Goal: Information Seeking & Learning: Learn about a topic

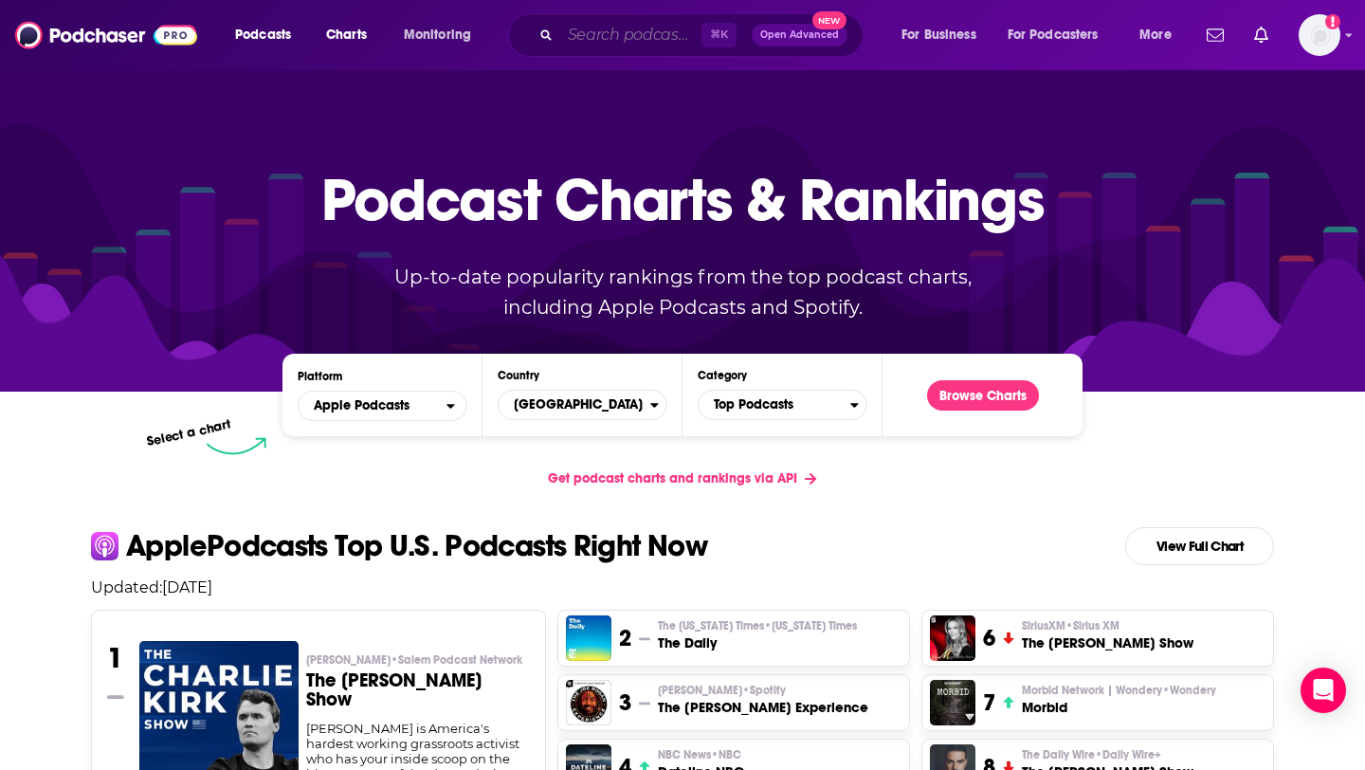
click at [575, 38] on input "Search podcasts, credits, & more..." at bounding box center [630, 35] width 141 height 30
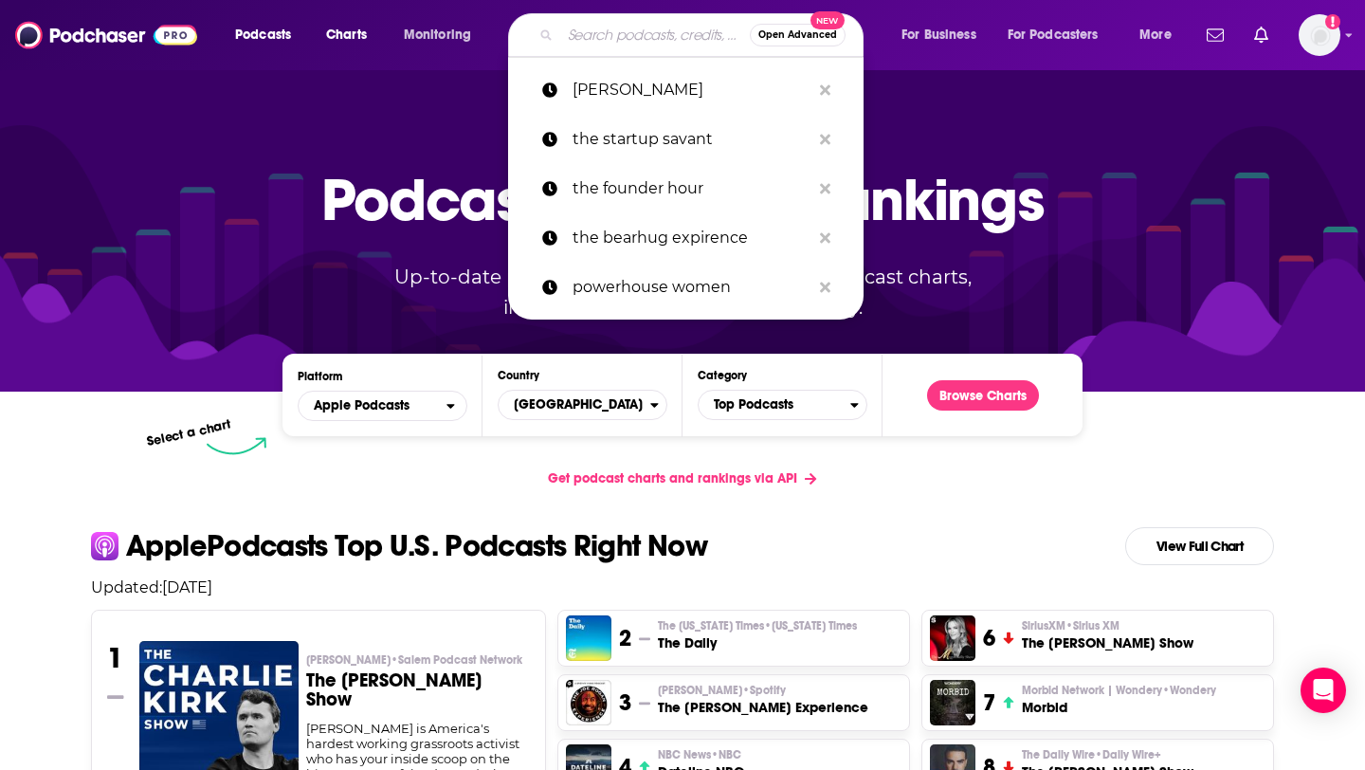
paste input "We're Not Getting Any Younger..Yet"
type input "We're Not Getting Any Younger..Yet"
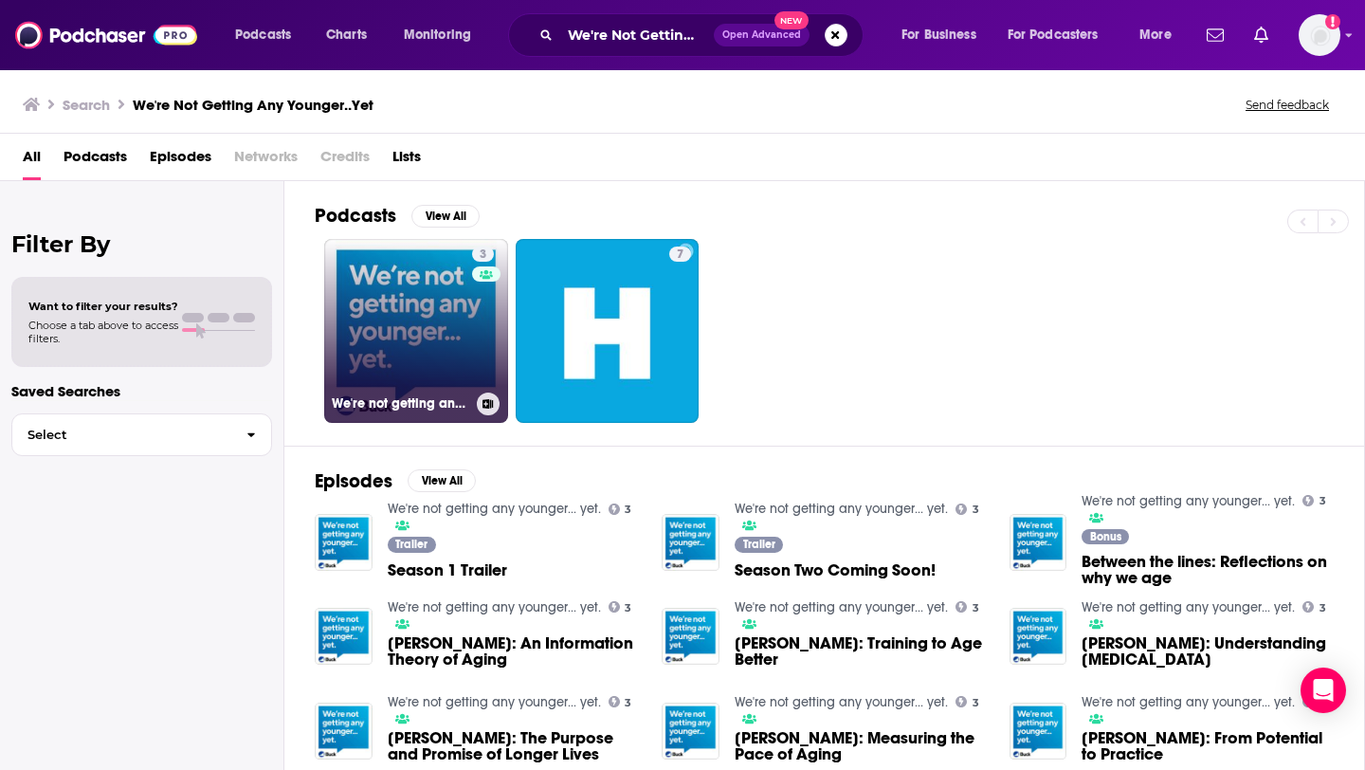
click at [443, 352] on link "3 We're not getting any younger... yet." at bounding box center [416, 331] width 184 height 184
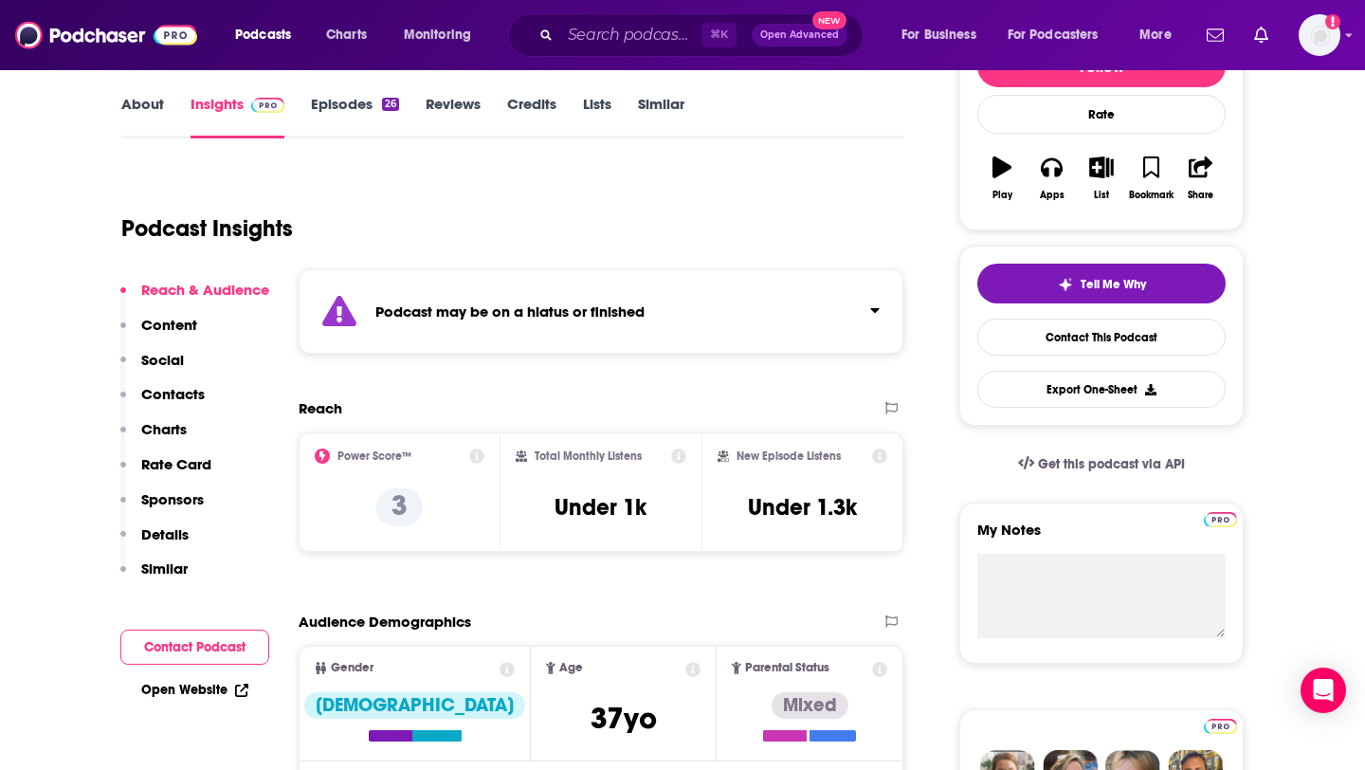
scroll to position [268, 0]
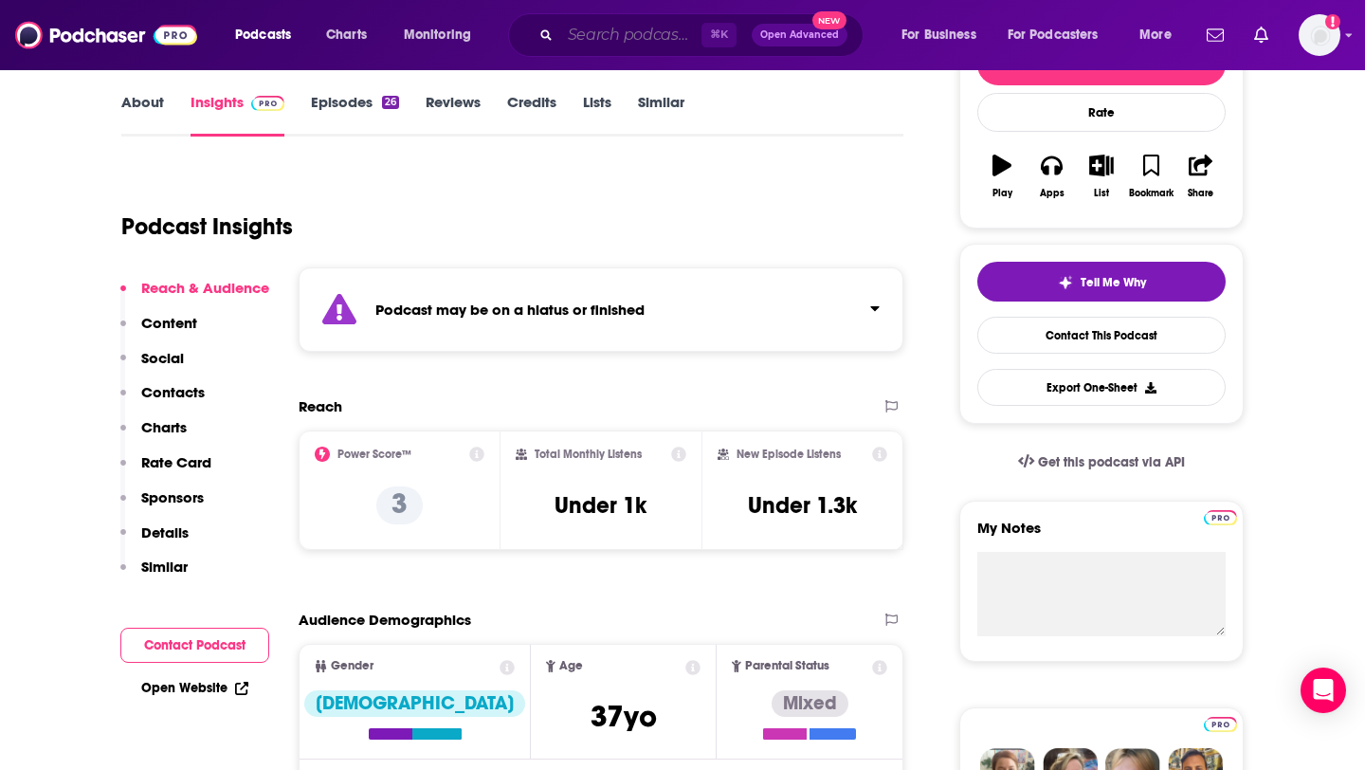
click at [585, 38] on input "Search podcasts, credits, & more..." at bounding box center [630, 35] width 141 height 30
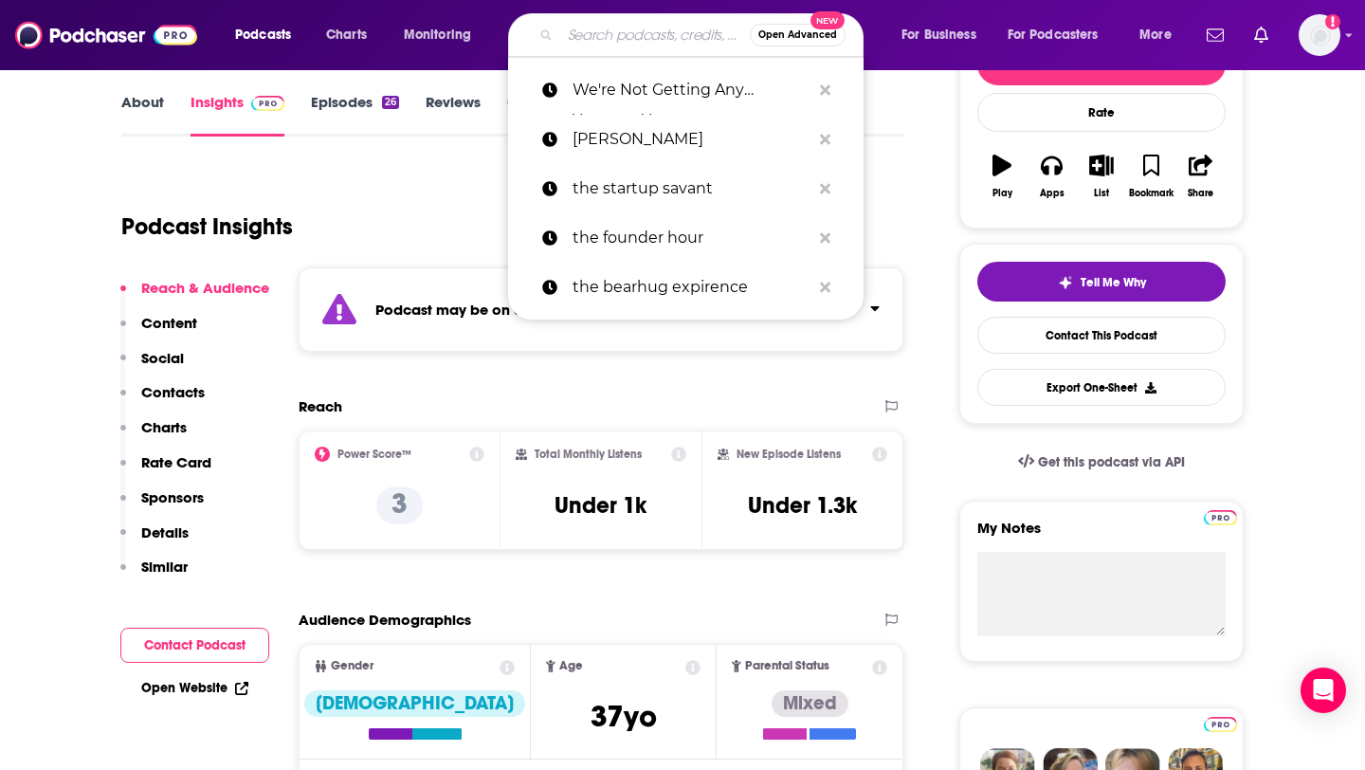
paste input "Pursuit of Wellness Podcast w. [PERSON_NAME]"
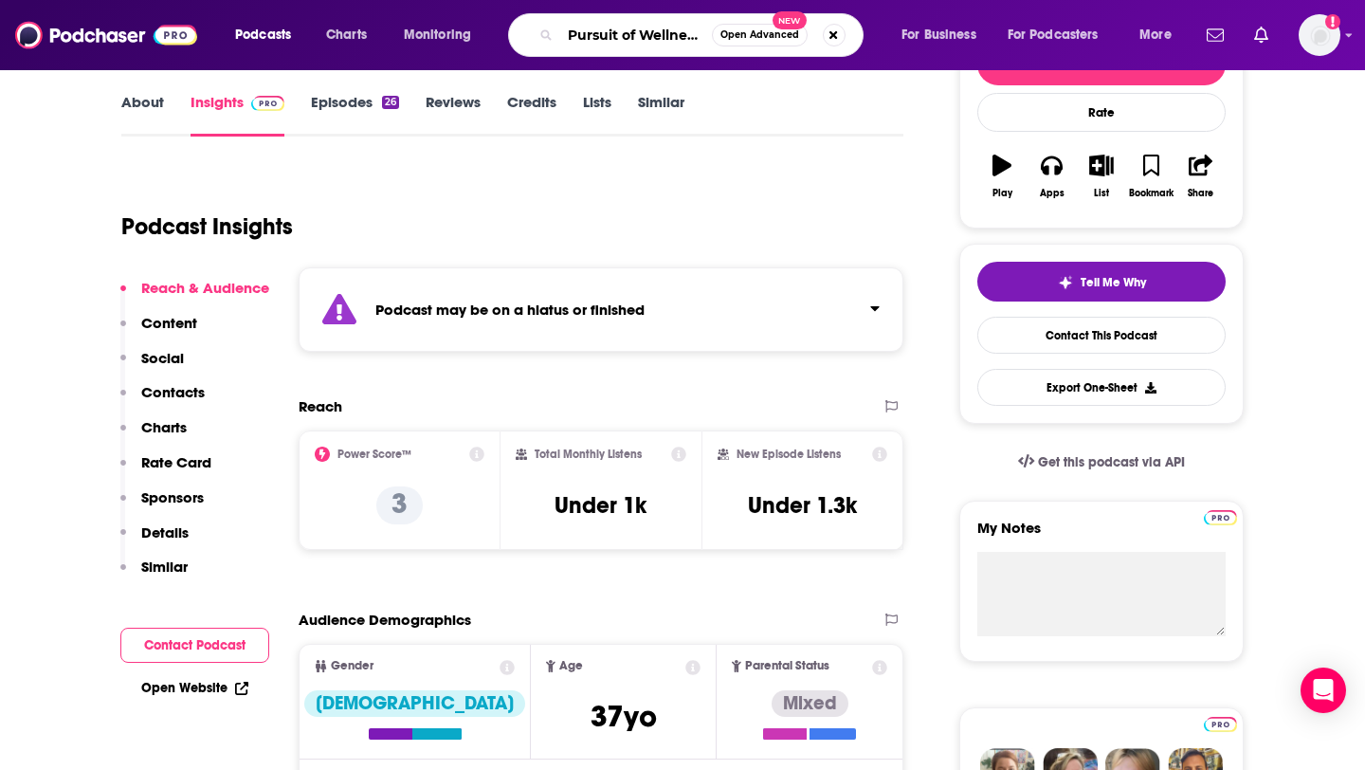
scroll to position [0, 183]
drag, startPoint x: 698, startPoint y: 36, endPoint x: 618, endPoint y: 38, distance: 79.7
click at [618, 38] on input "Pursuit of Wellness Podcast w. [PERSON_NAME]" at bounding box center [636, 35] width 152 height 30
type input "Pursuit of Wellness Podcast w. M"
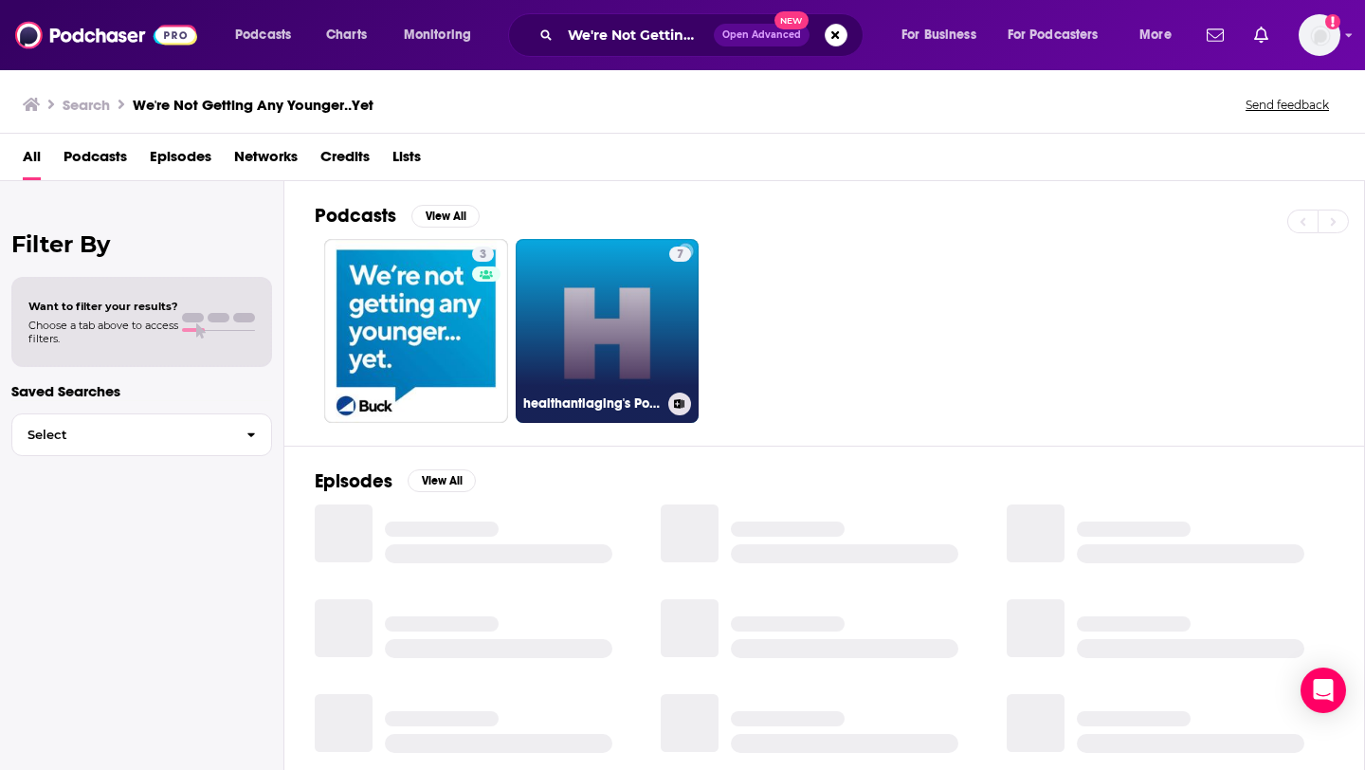
click at [640, 356] on link "7 healthantiaging's Podcast" at bounding box center [608, 331] width 184 height 184
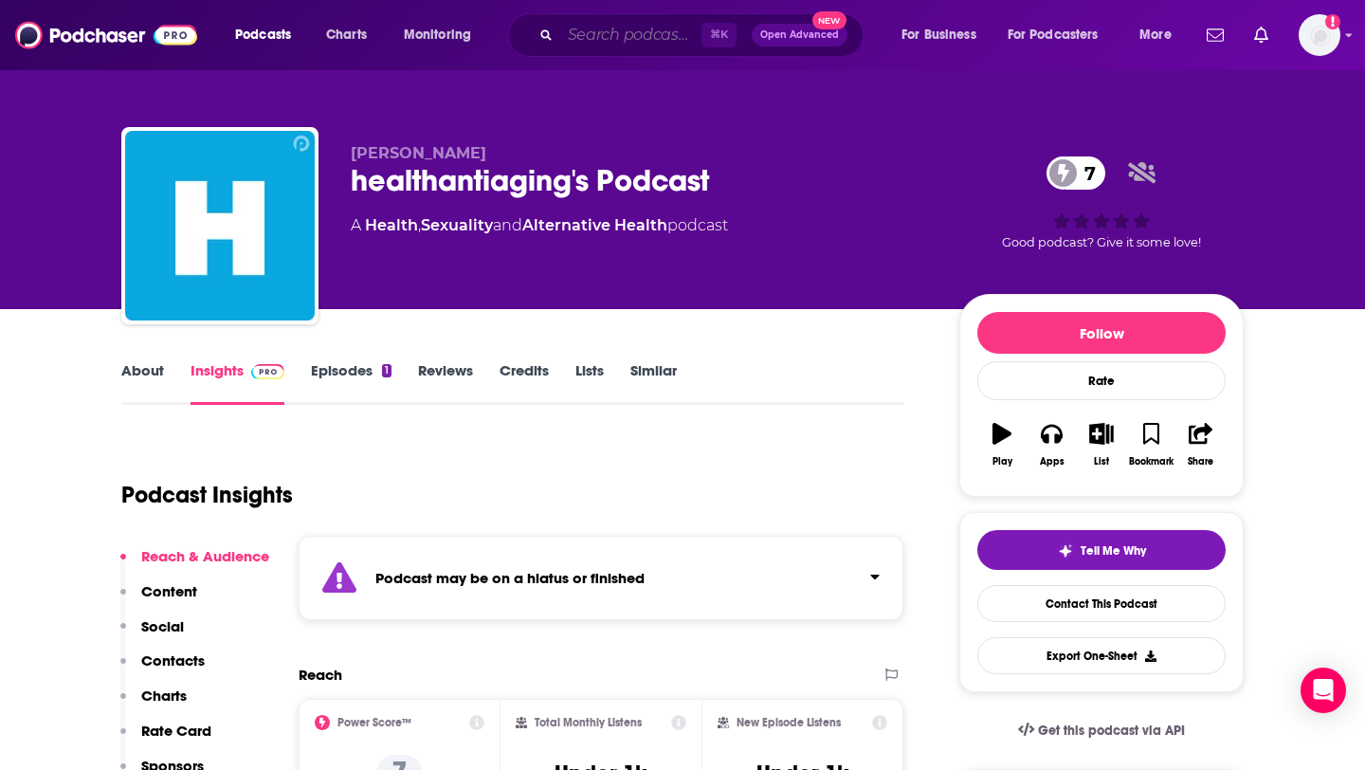
click at [639, 42] on input "Search podcasts, credits, & more..." at bounding box center [630, 35] width 141 height 30
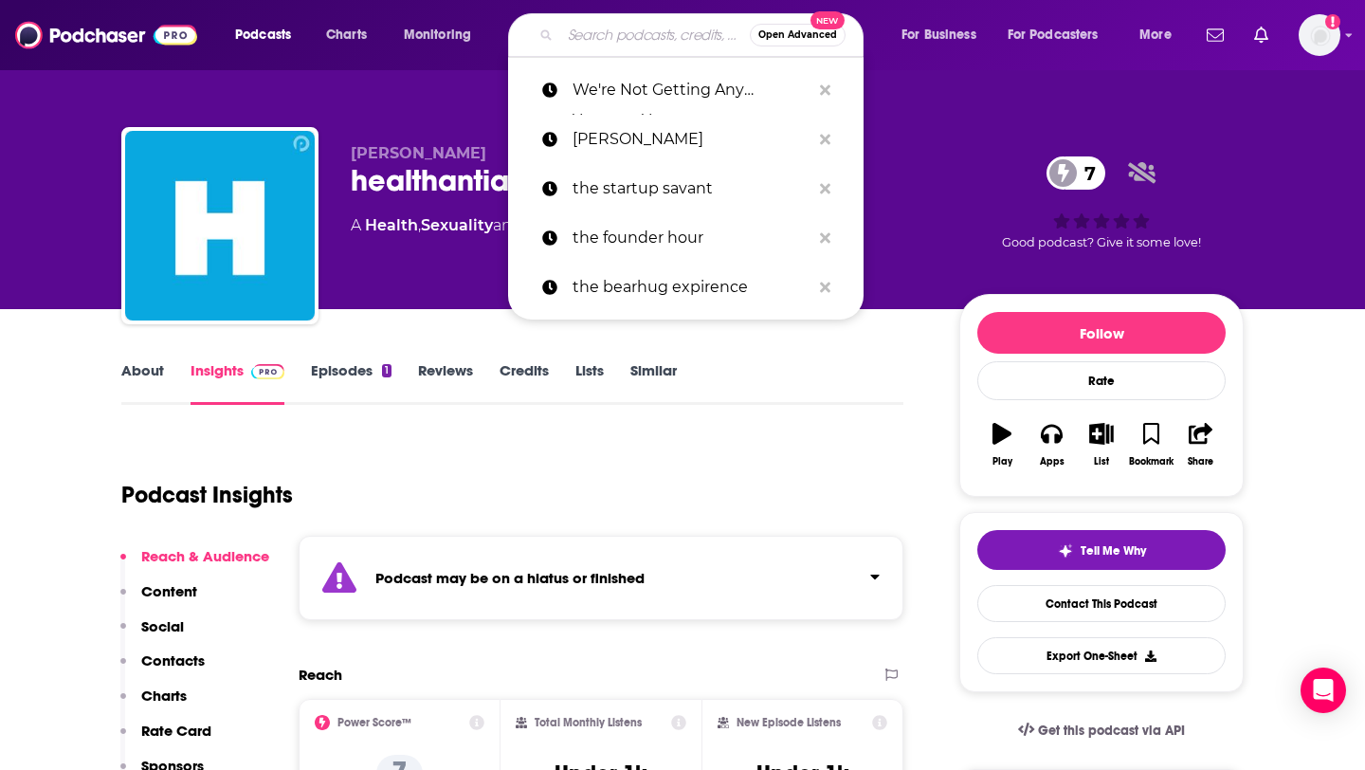
paste input "Pursuit of Wellness Podcast w. [PERSON_NAME]"
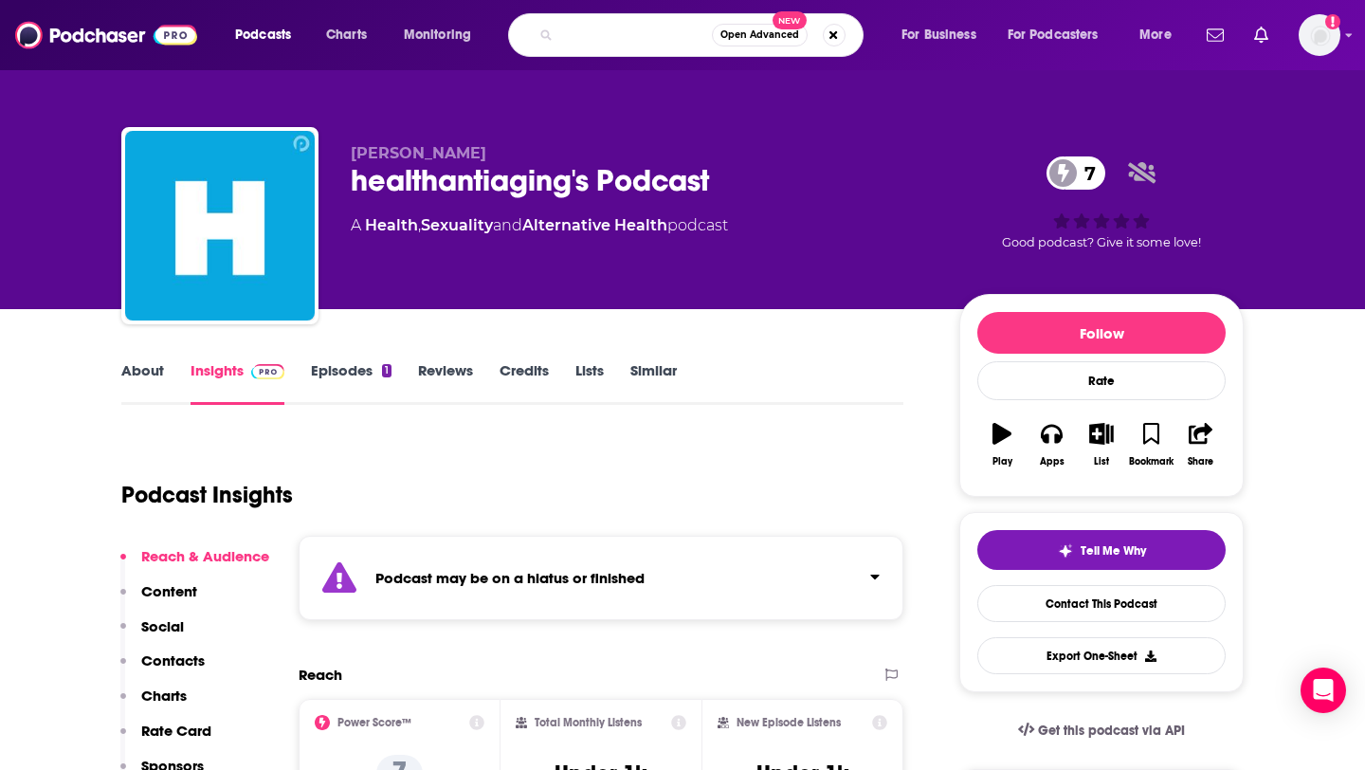
drag, startPoint x: 703, startPoint y: 36, endPoint x: 585, endPoint y: 37, distance: 118.5
click at [585, 37] on input "Pursuit of Wellness Podcast w. [PERSON_NAME]" at bounding box center [636, 35] width 152 height 30
type input "Pursuit of Wellness Podcast"
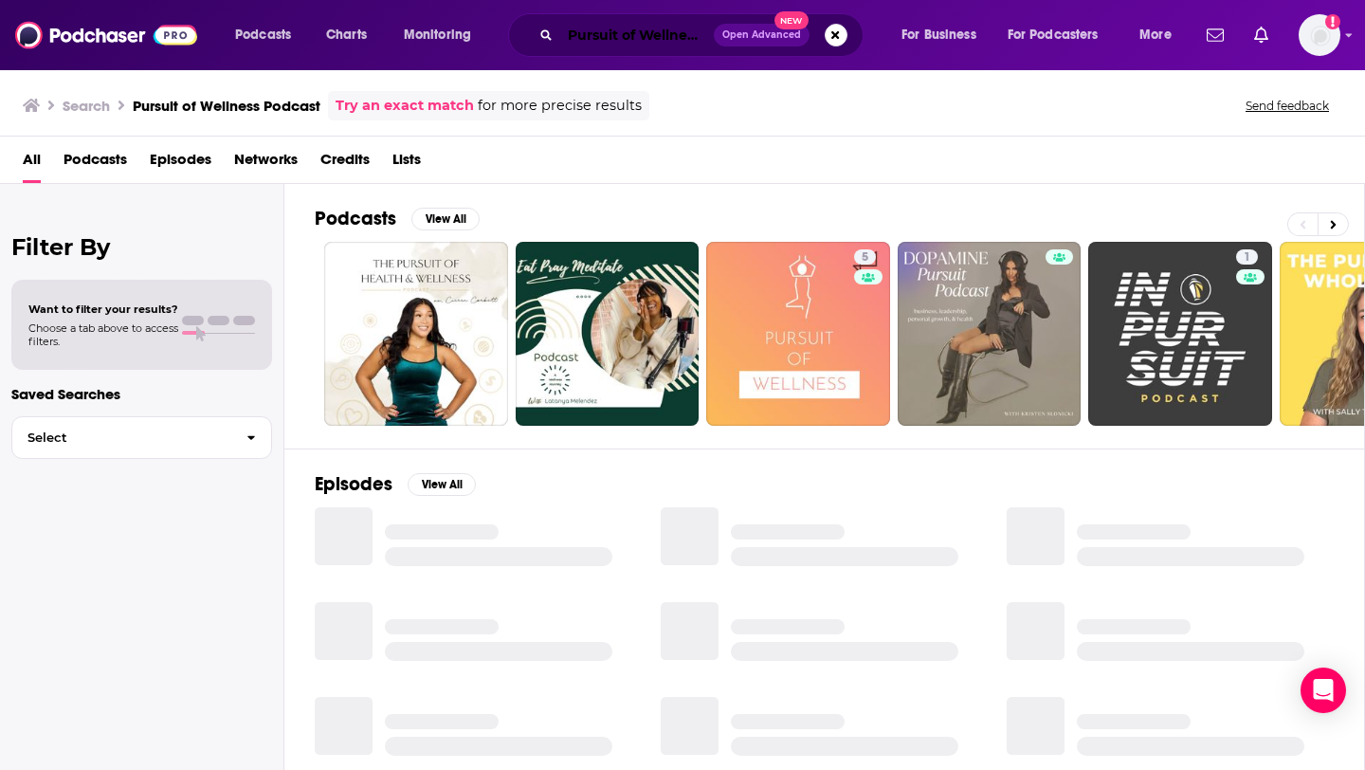
click at [665, 44] on input "Pursuit of Wellness Podcast" at bounding box center [637, 35] width 154 height 30
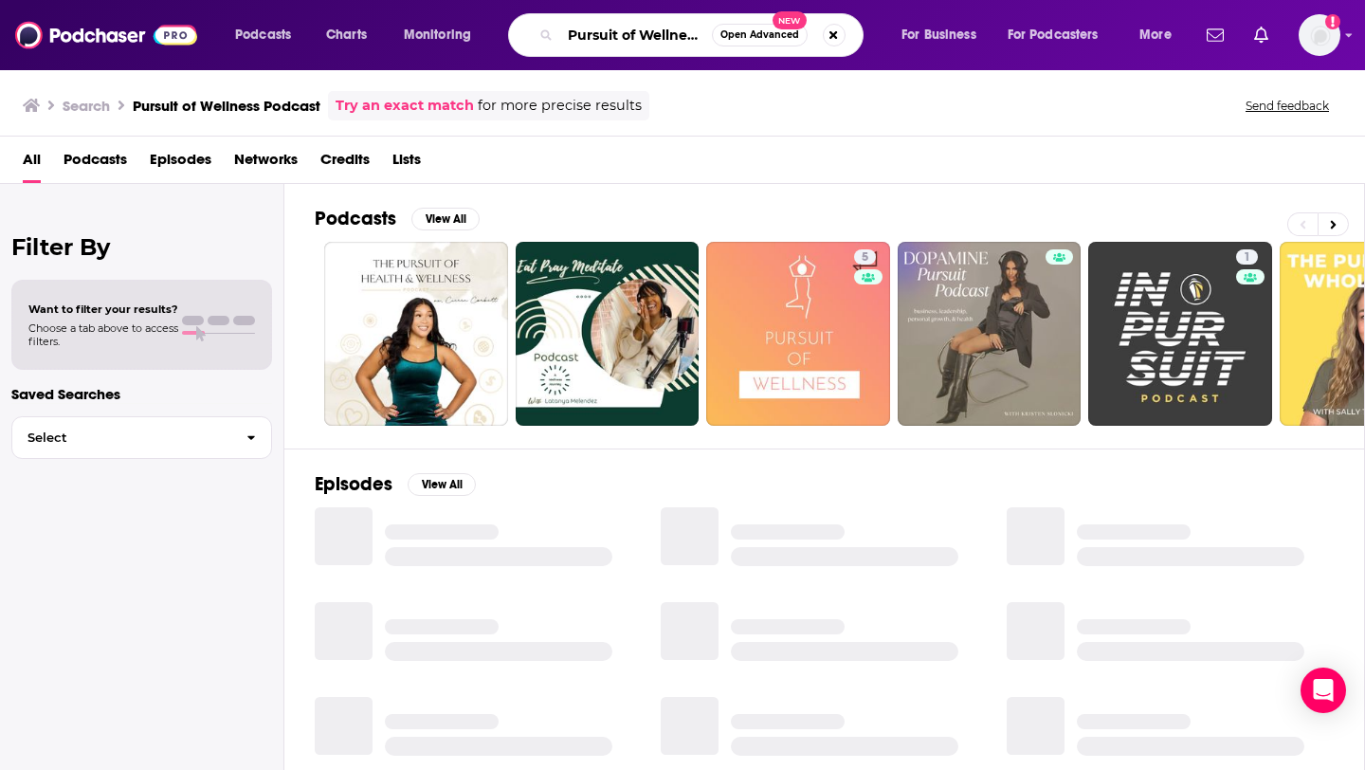
click at [667, 42] on input "Pursuit of Wellness Podcast" at bounding box center [636, 35] width 152 height 30
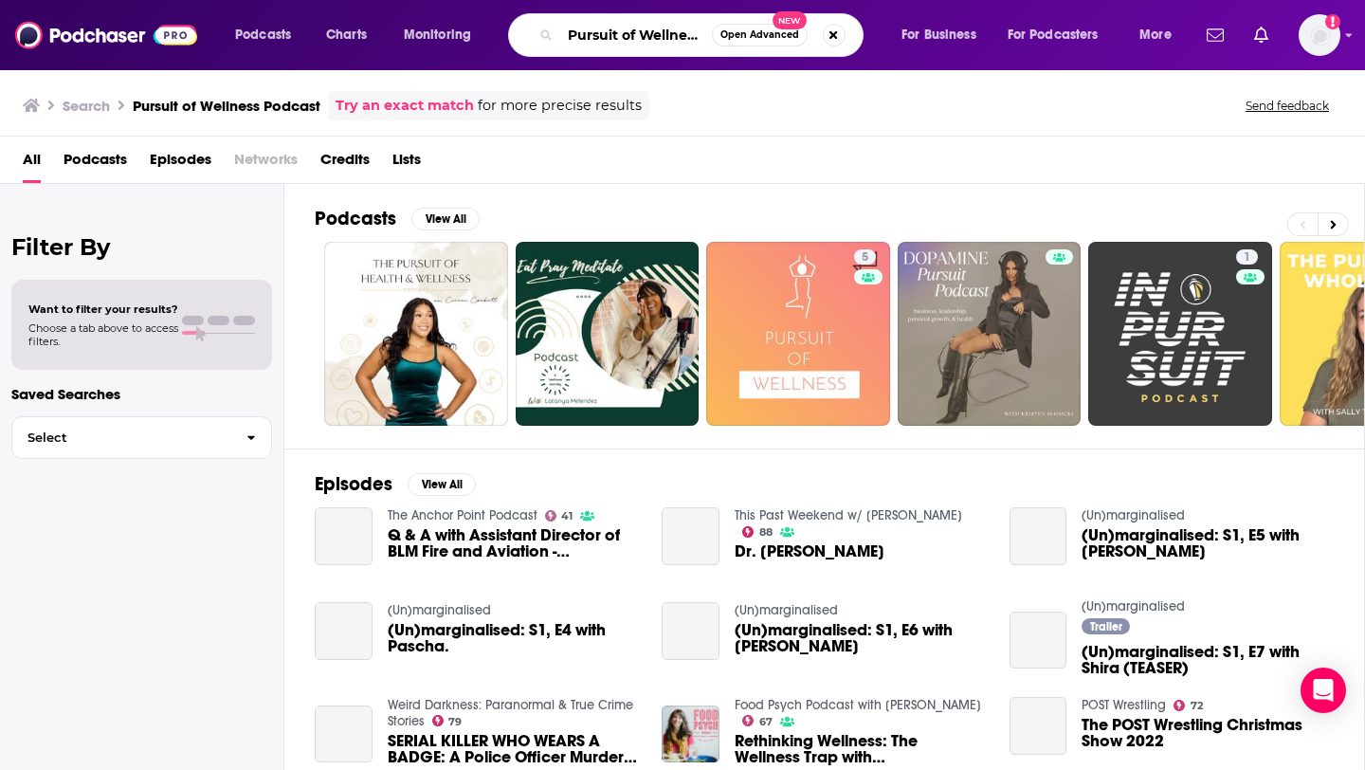
click at [667, 42] on input "Pursuit of Wellness Podcast" at bounding box center [636, 35] width 152 height 30
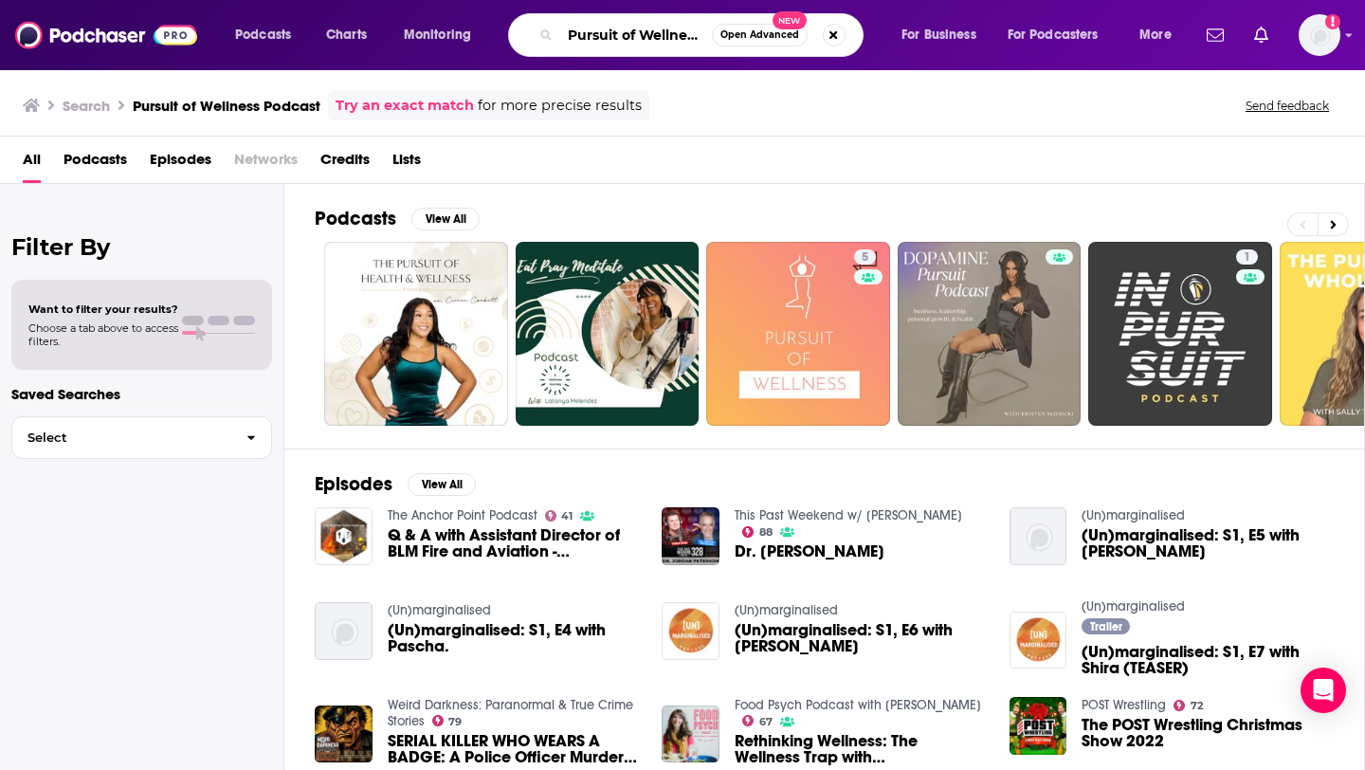
click at [667, 42] on input "Pursuit of Wellness Podcast" at bounding box center [636, 35] width 152 height 30
paste input "w. [PERSON_NAME]"
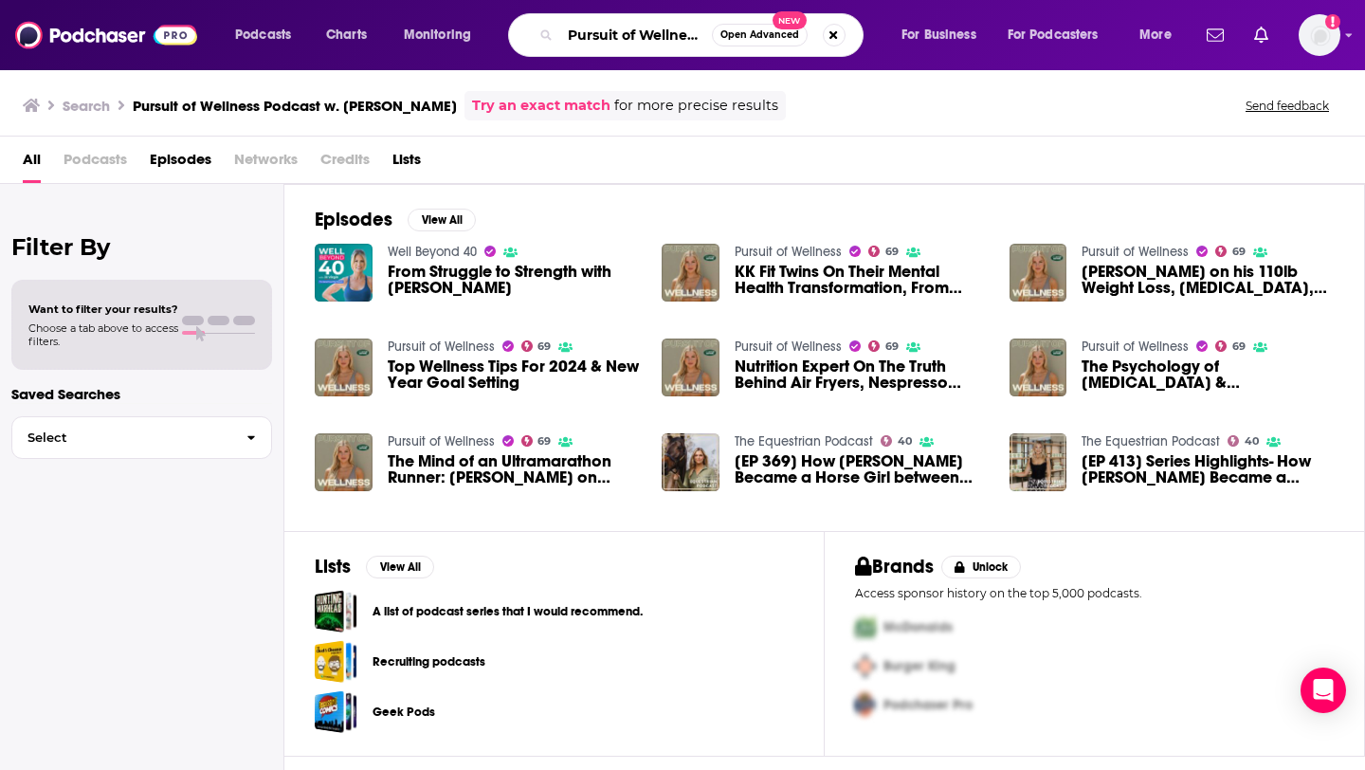
click at [628, 32] on input "Pursuit of Wellness Podcast w. [PERSON_NAME]" at bounding box center [636, 35] width 152 height 30
paste input "Search podcasts, credits, & more..."
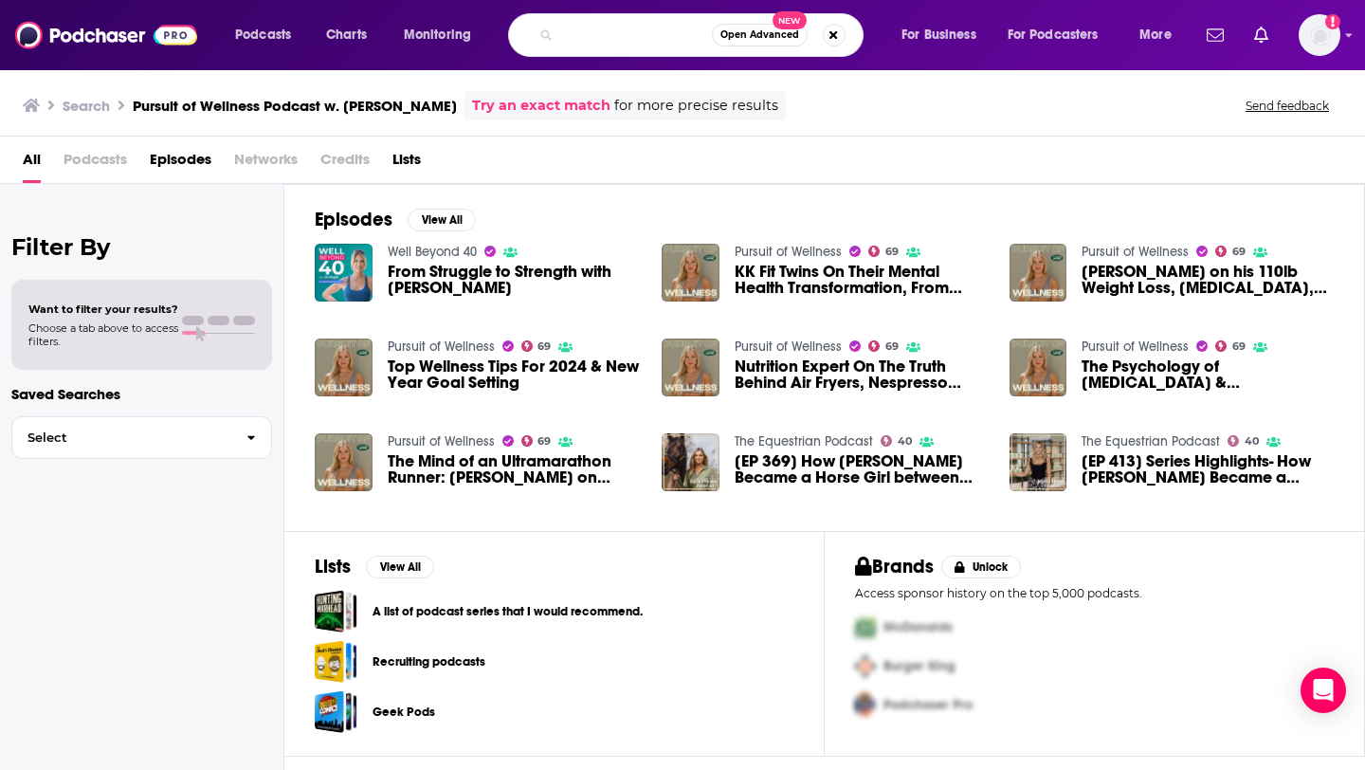
drag, startPoint x: 585, startPoint y: 35, endPoint x: 745, endPoint y: 37, distance: 160.2
click at [745, 37] on div "Pursuit of Wellness Podcast w. [PERSON_NAME] Open Advanced New" at bounding box center [686, 35] width 356 height 44
type input "Pursuit of Wellness Podcast"
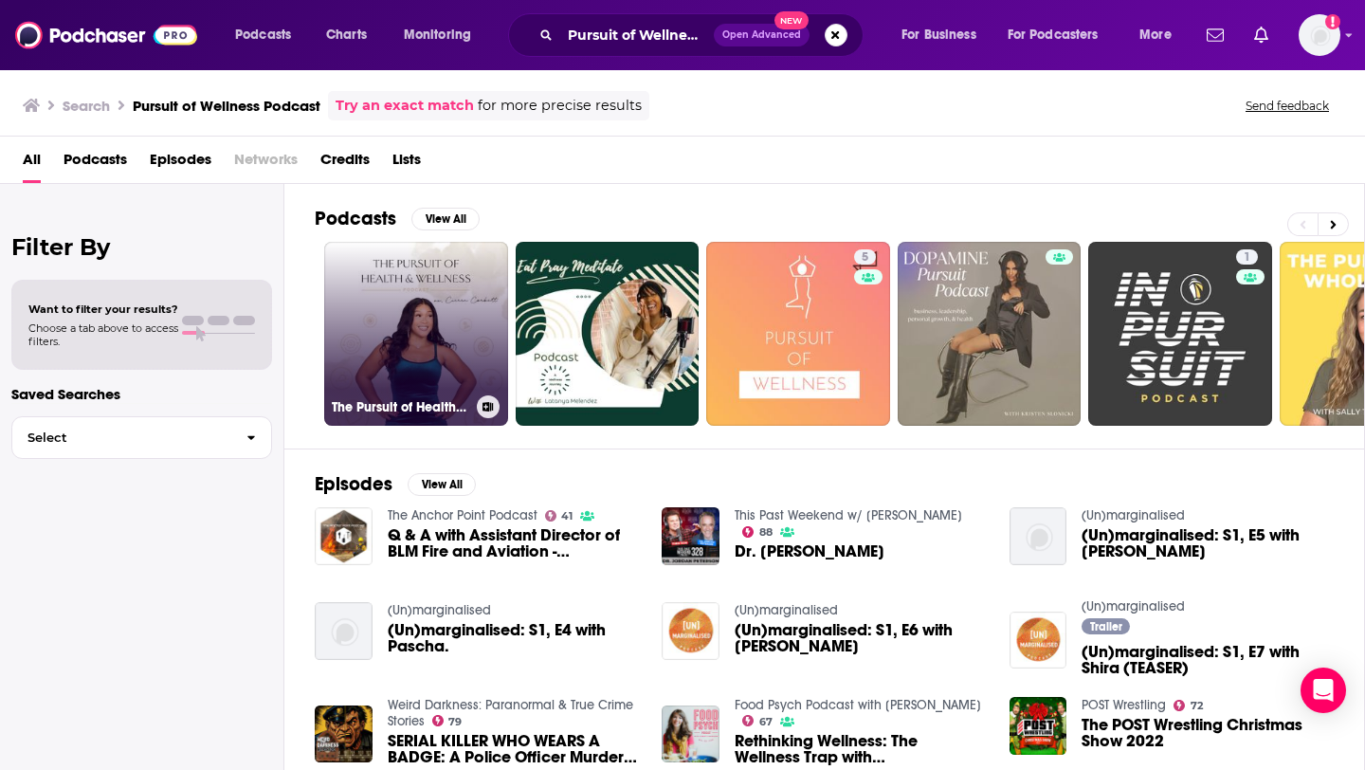
click at [427, 345] on link "The Pursuit of Health & Wellness Podcast" at bounding box center [416, 334] width 184 height 184
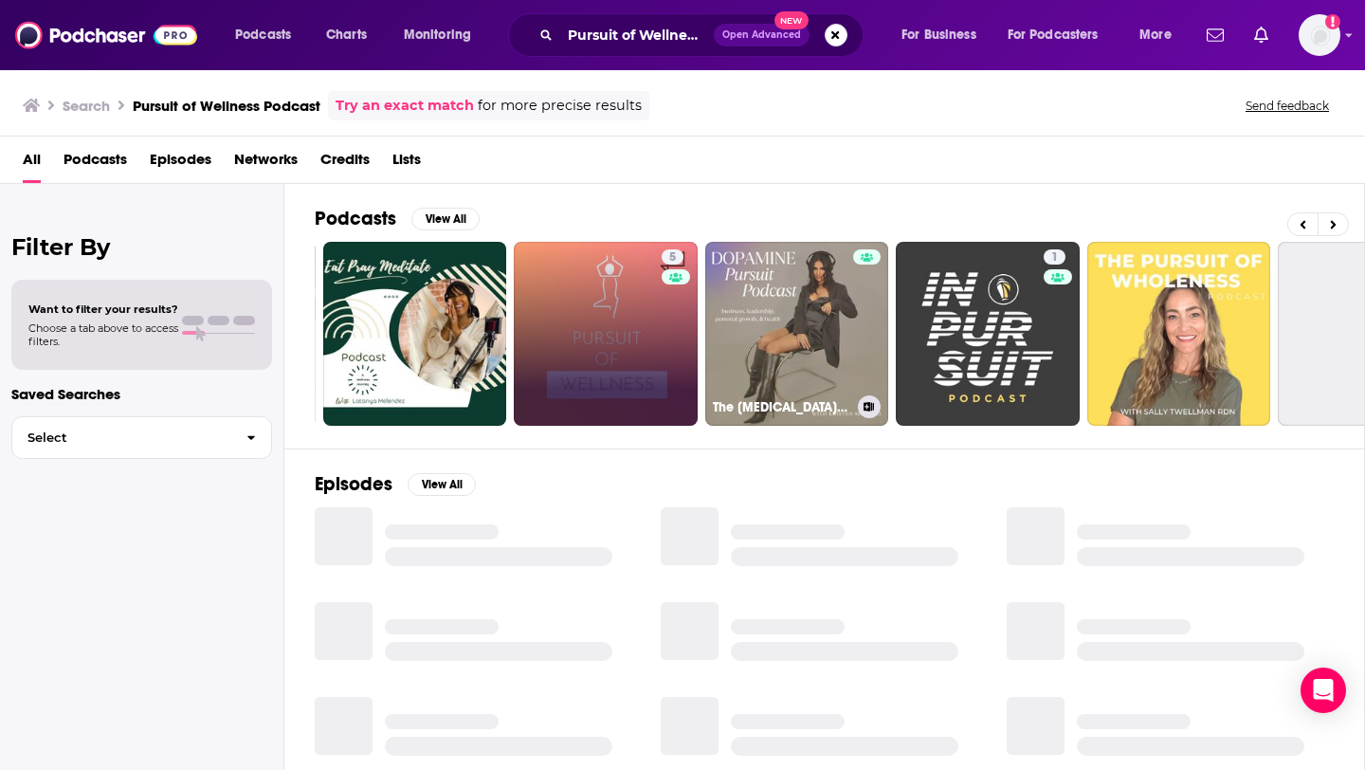
scroll to position [0, 195]
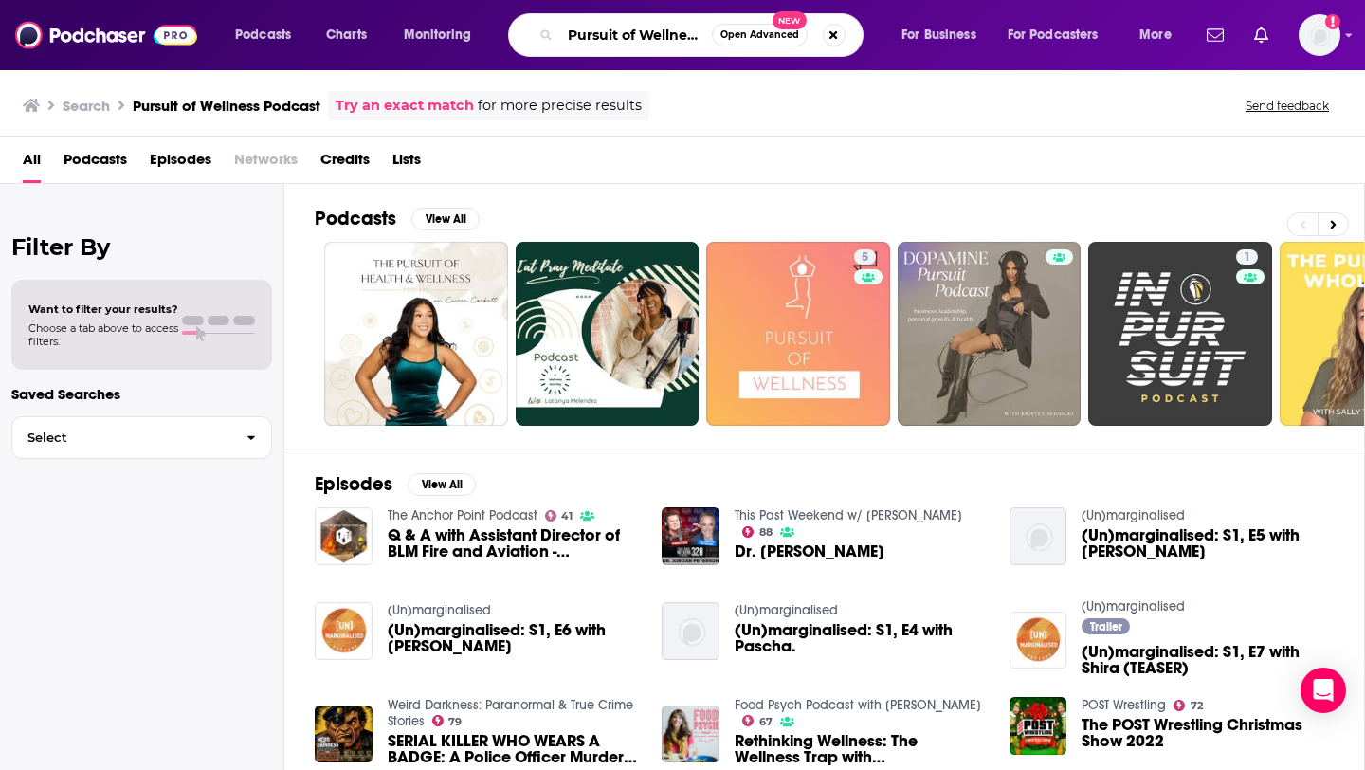
click at [596, 32] on input "Pursuit of Wellness Podcast" at bounding box center [636, 35] width 152 height 30
paste input "Motley Fool"
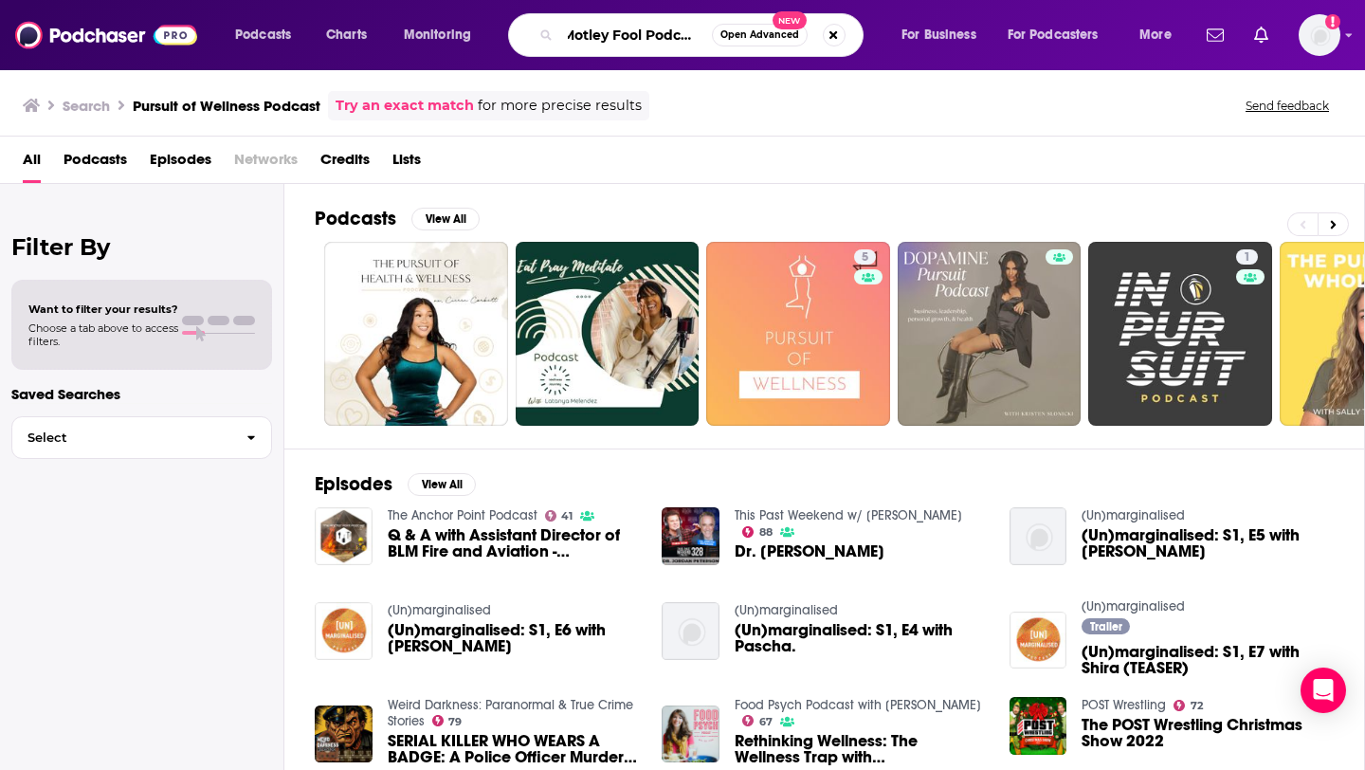
type input "Motley Fool Podcast"
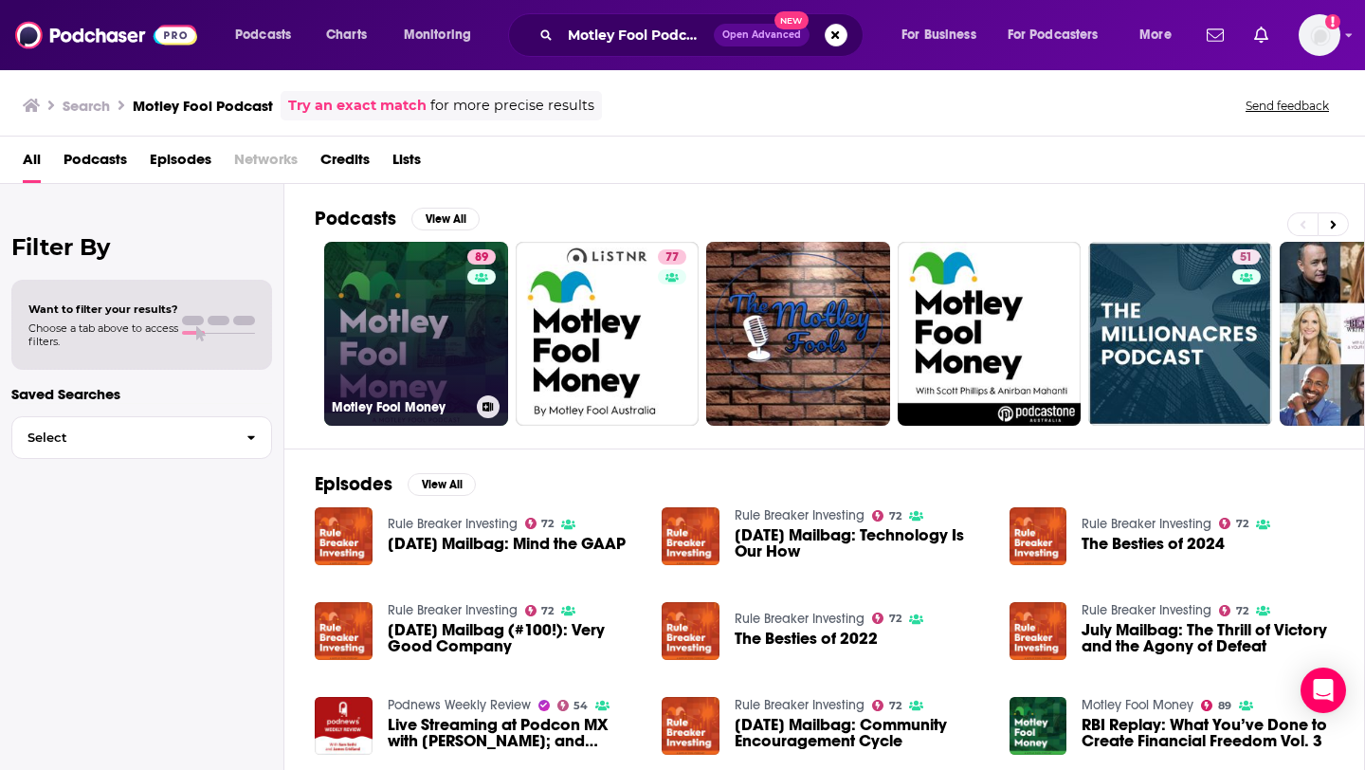
click at [408, 350] on link "89 Motley Fool Money" at bounding box center [416, 334] width 184 height 184
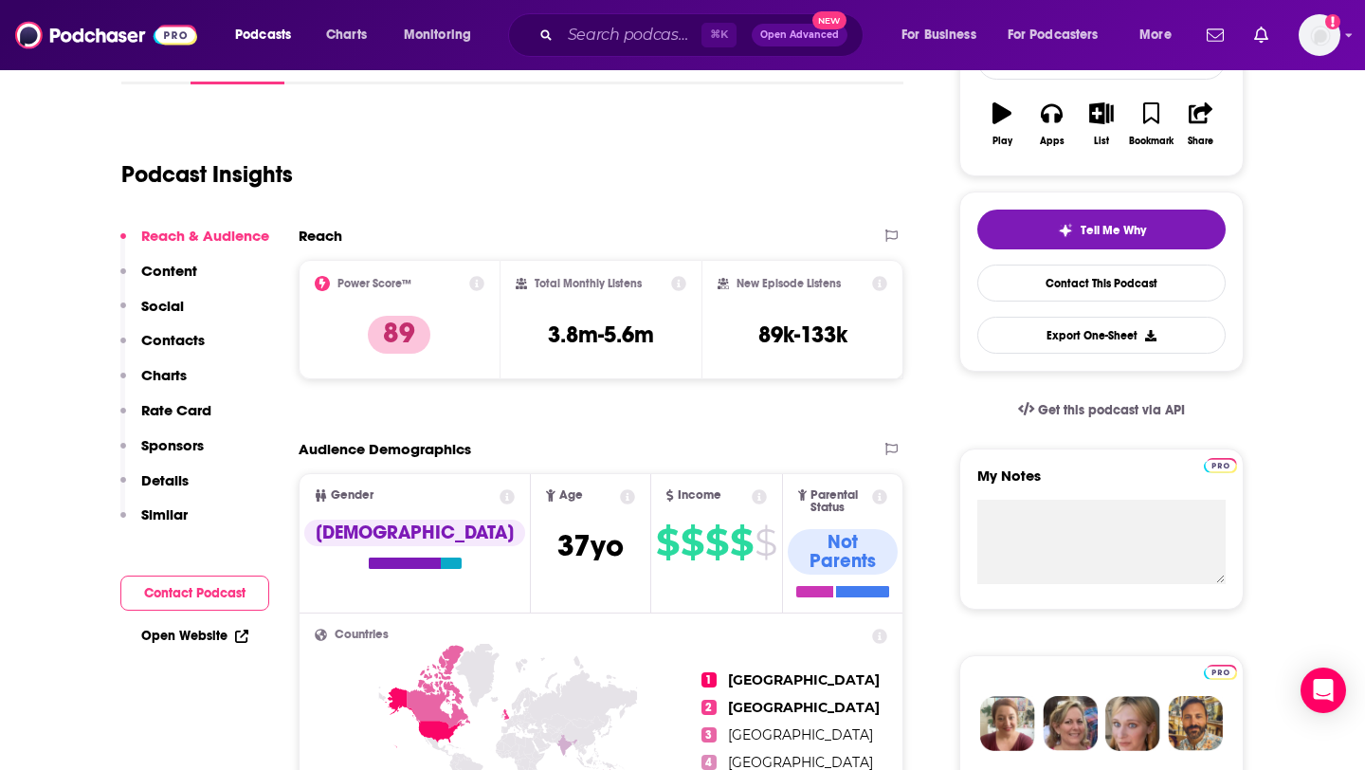
scroll to position [322, 0]
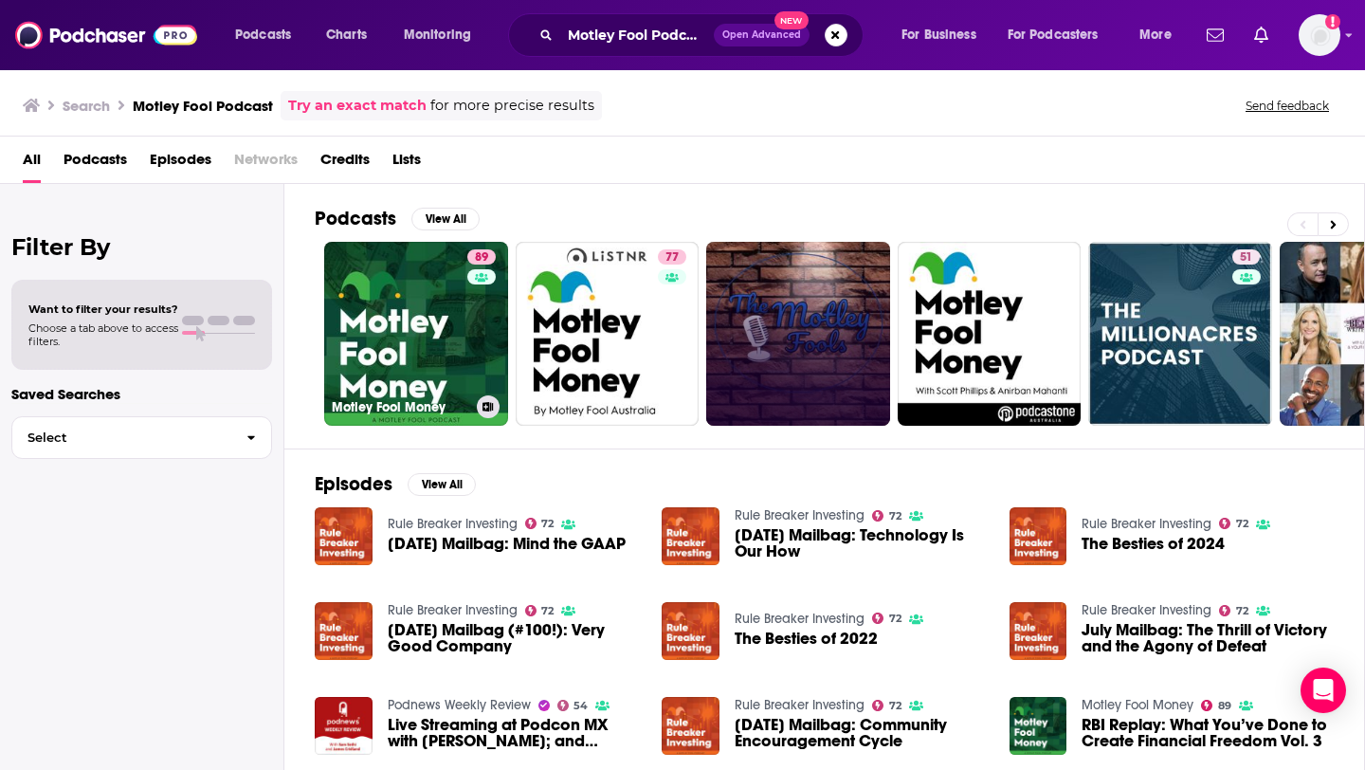
click at [376, 346] on link "89 Motley Fool Money" at bounding box center [416, 334] width 184 height 184
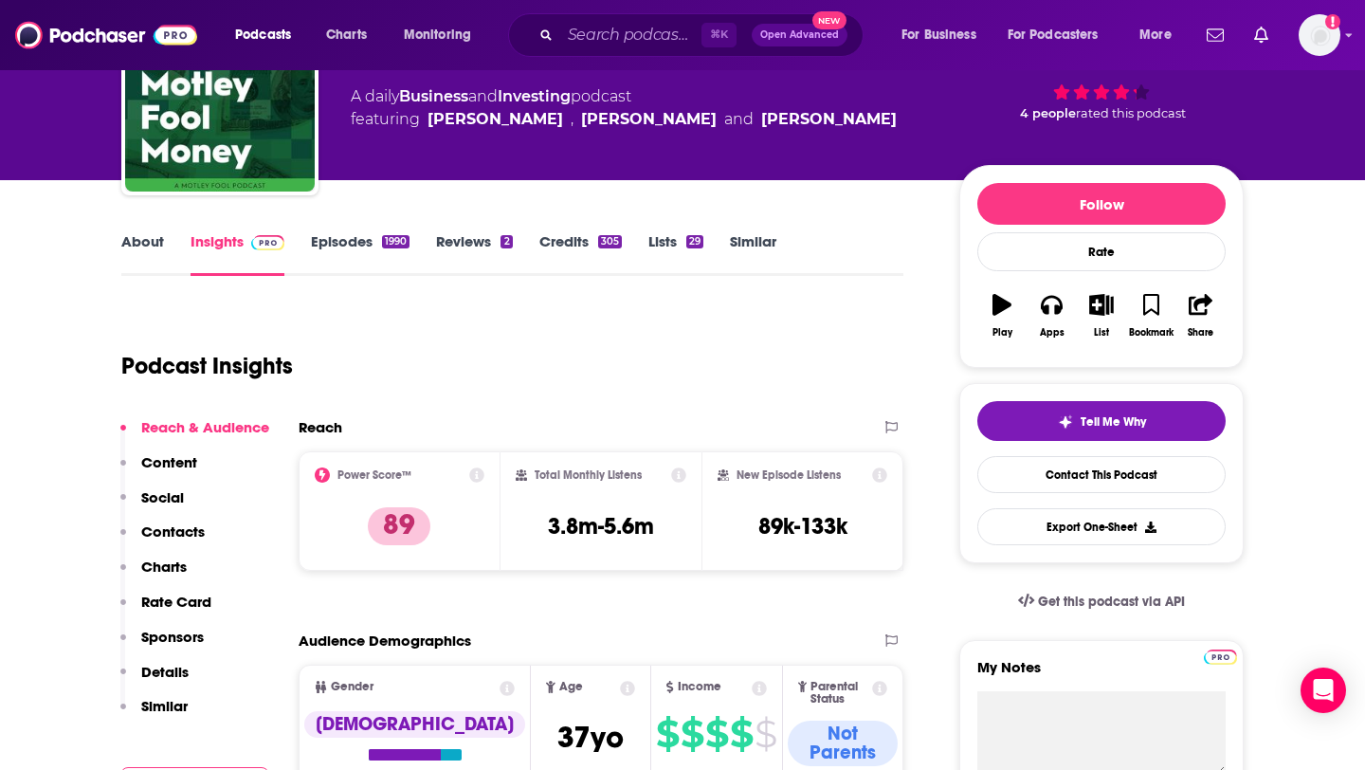
scroll to position [133, 0]
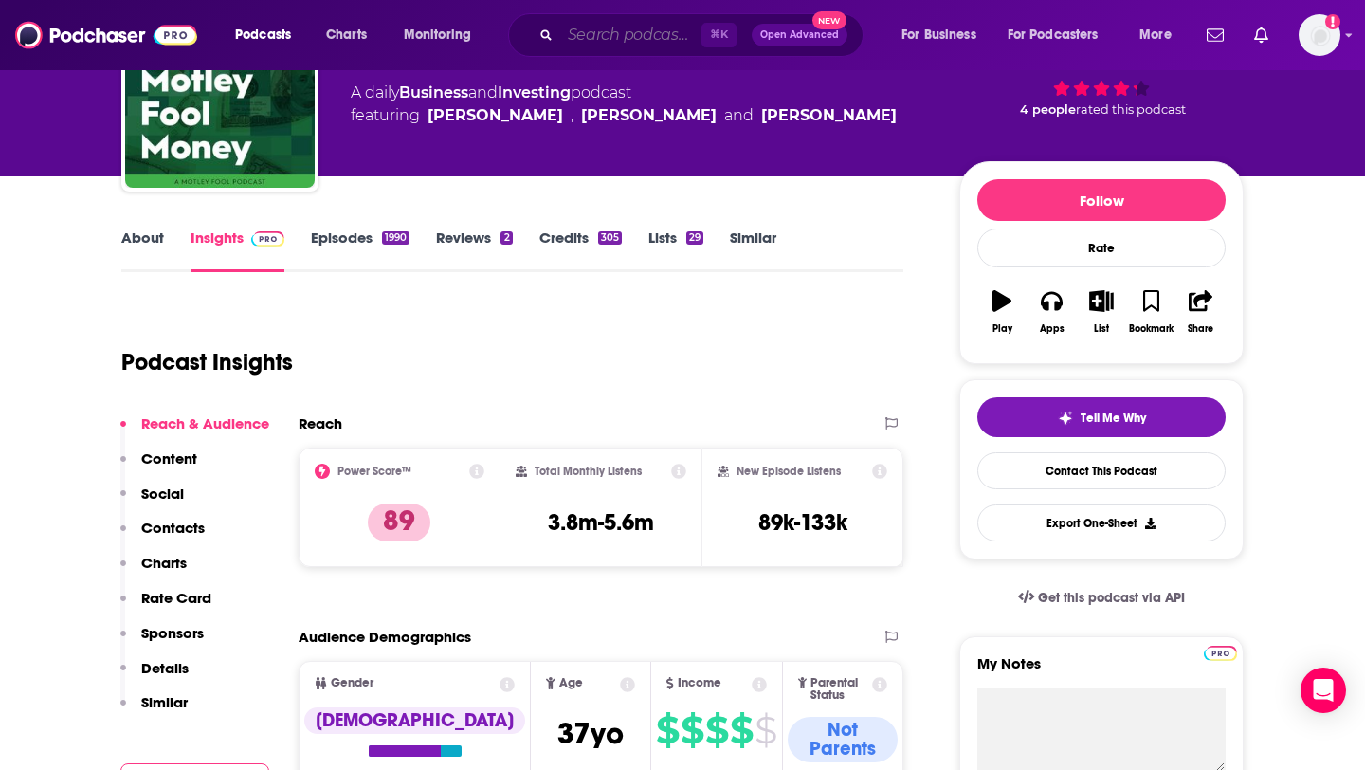
click at [599, 42] on input "Search podcasts, credits, & more..." at bounding box center [630, 35] width 141 height 30
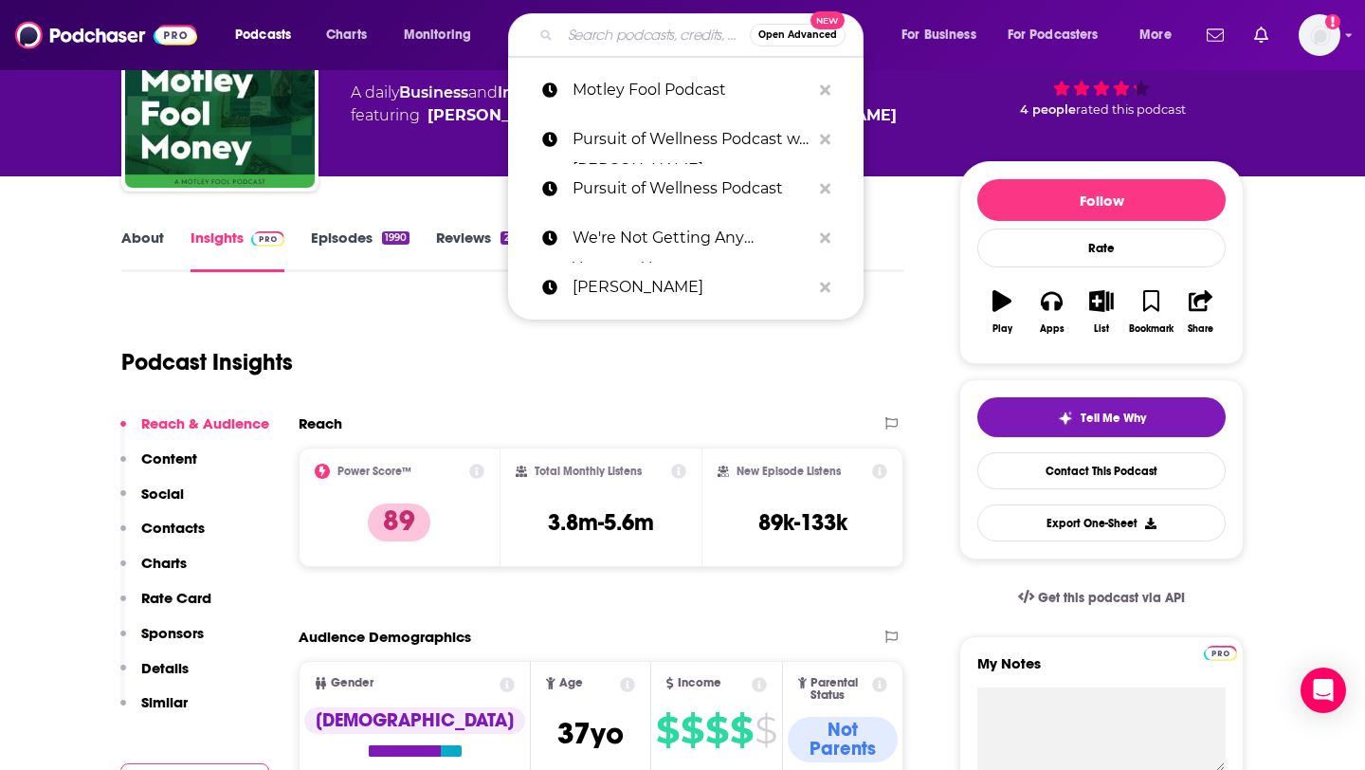
paste input "Good Life Project Podcast"
type input "Good Life Project Podcast"
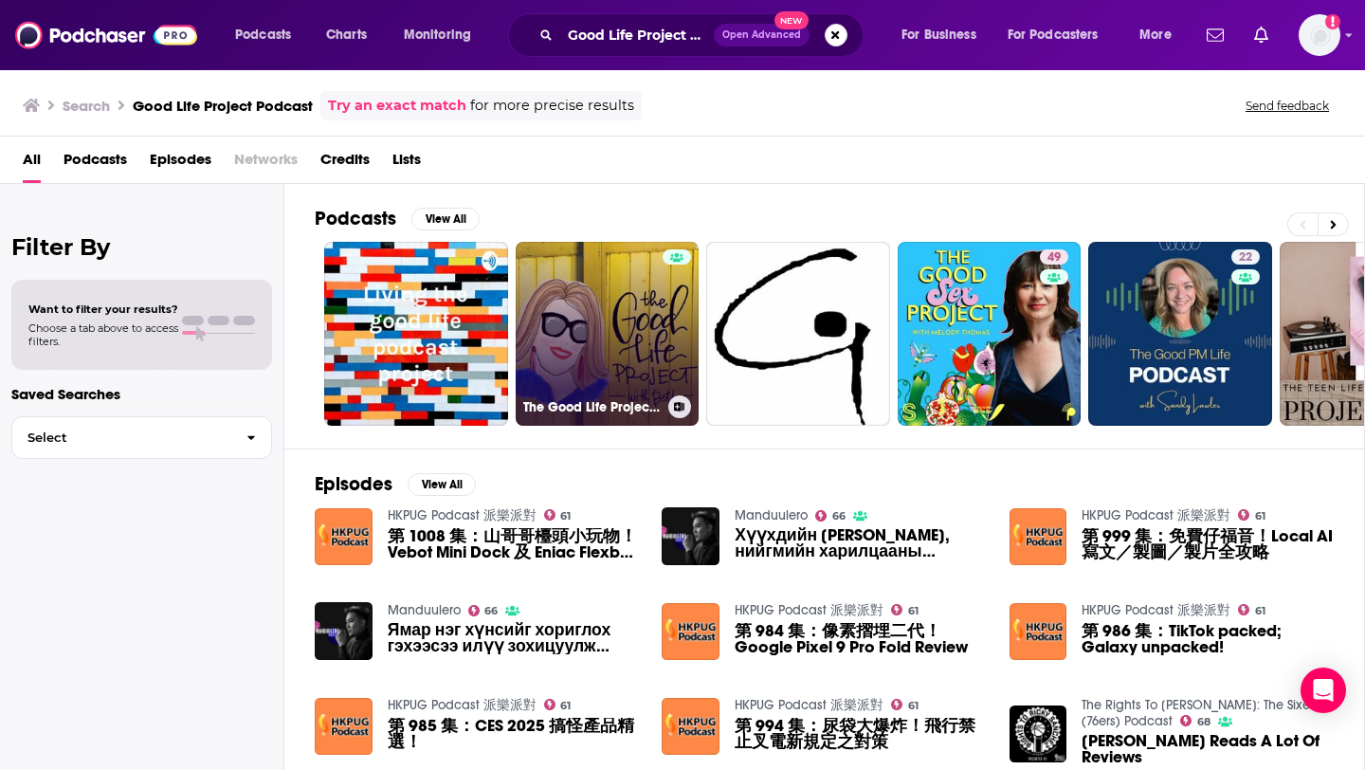
click at [637, 304] on link "The Good Life Project with [PERSON_NAME]" at bounding box center [608, 334] width 184 height 184
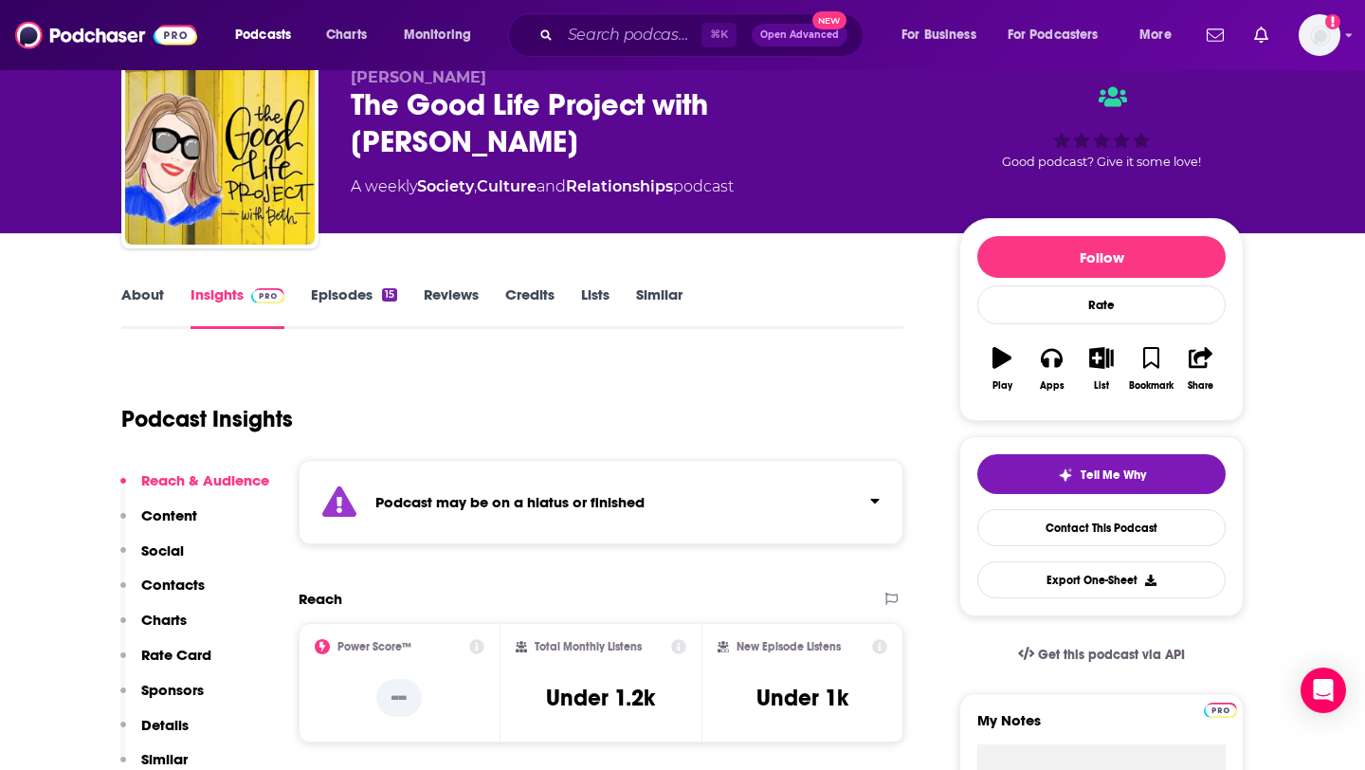
scroll to position [100, 0]
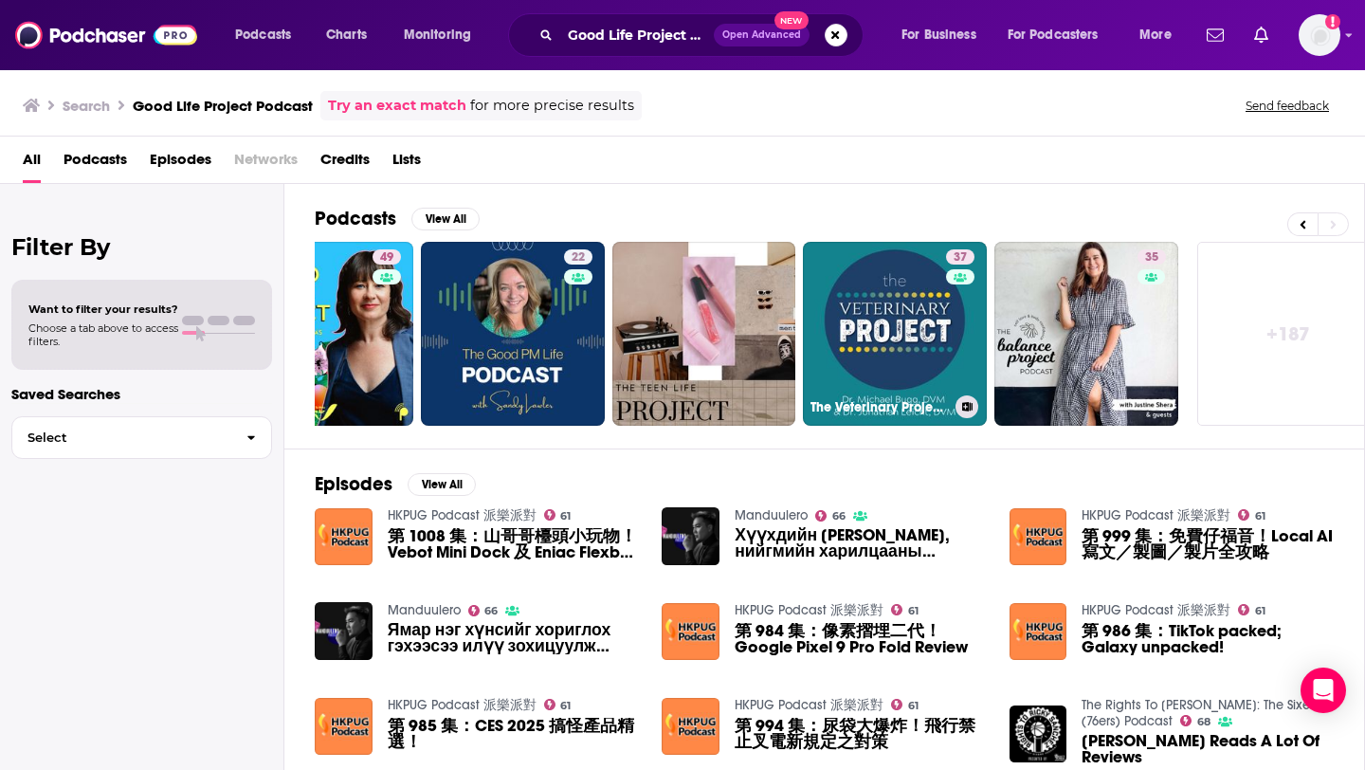
scroll to position [0, 691]
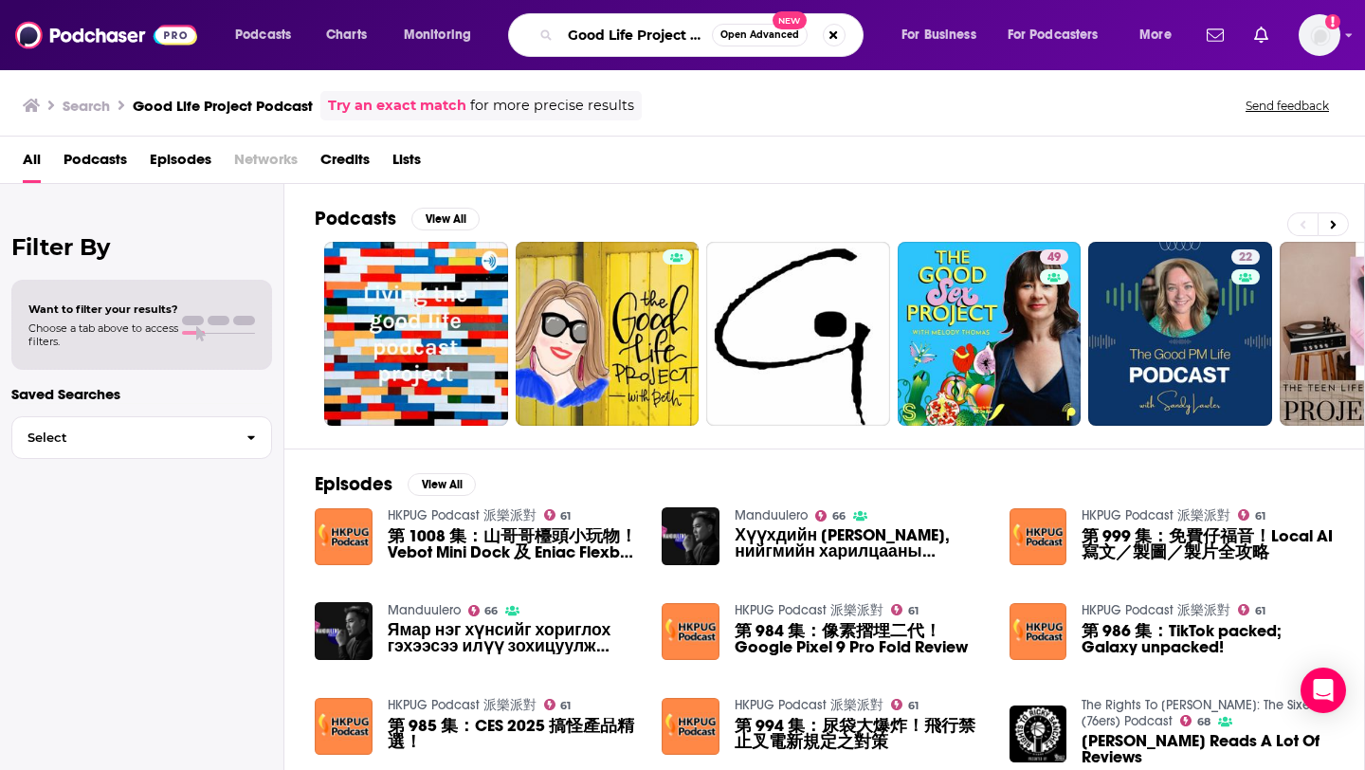
click at [656, 40] on input "Good Life Project Podcast" at bounding box center [636, 35] width 152 height 30
paste input "Transform Podcast with [PERSON_NAME] and [PERSON_NAME]"
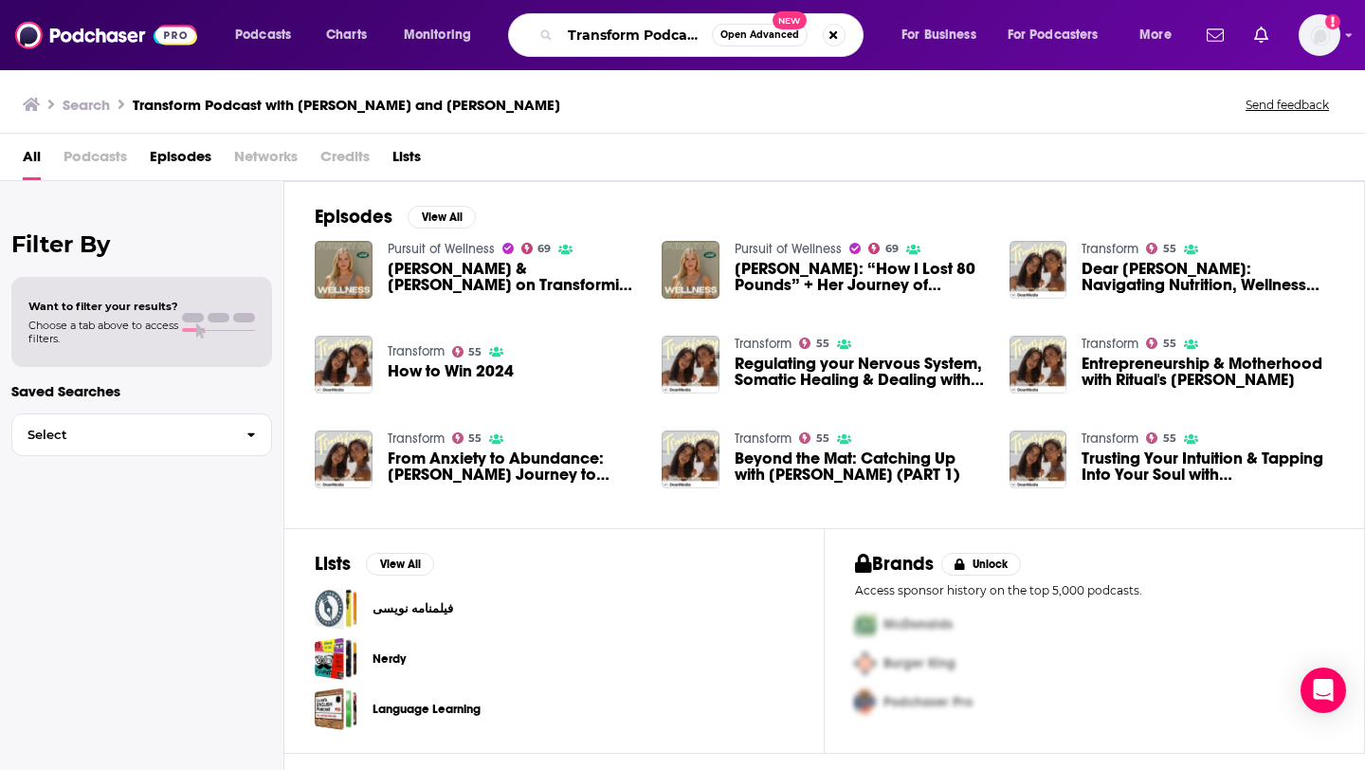
click at [651, 40] on input "Transform Podcast with [PERSON_NAME] and [PERSON_NAME]" at bounding box center [636, 35] width 152 height 30
paste input "Search podcasts, credits, & more..."
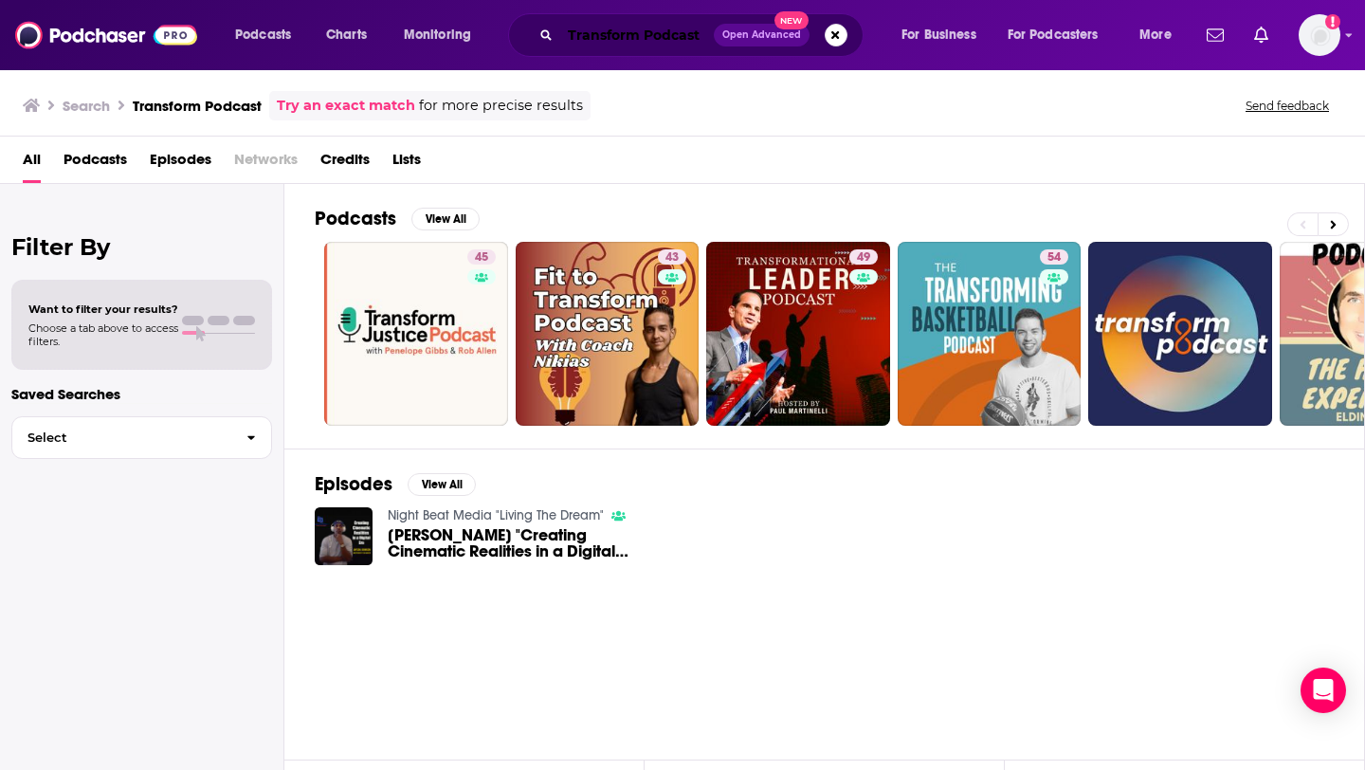
click at [628, 37] on input "Transform Podcast" at bounding box center [637, 35] width 154 height 30
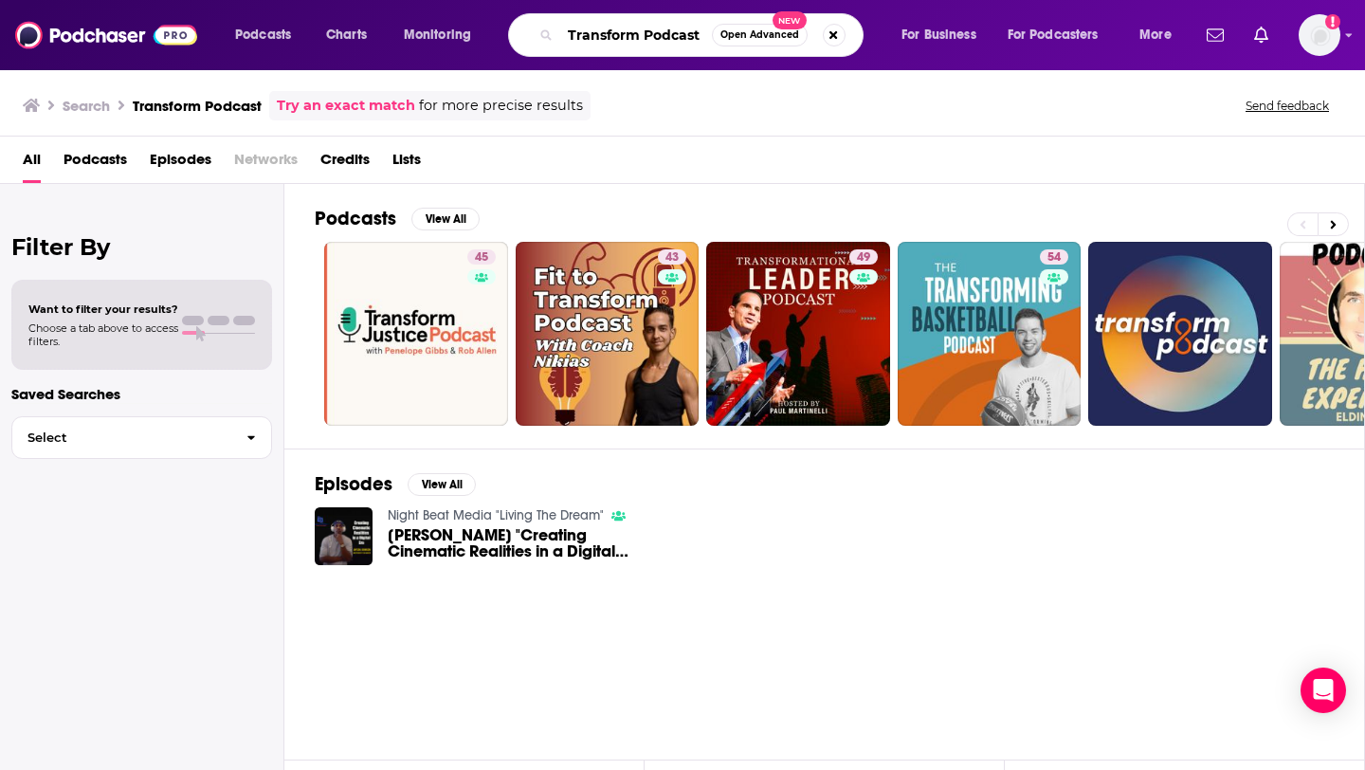
drag, startPoint x: 644, startPoint y: 37, endPoint x: 775, endPoint y: 37, distance: 130.8
click at [775, 37] on div "Transform Podcast Open Advanced New" at bounding box center [686, 35] width 356 height 44
type input "Transform"
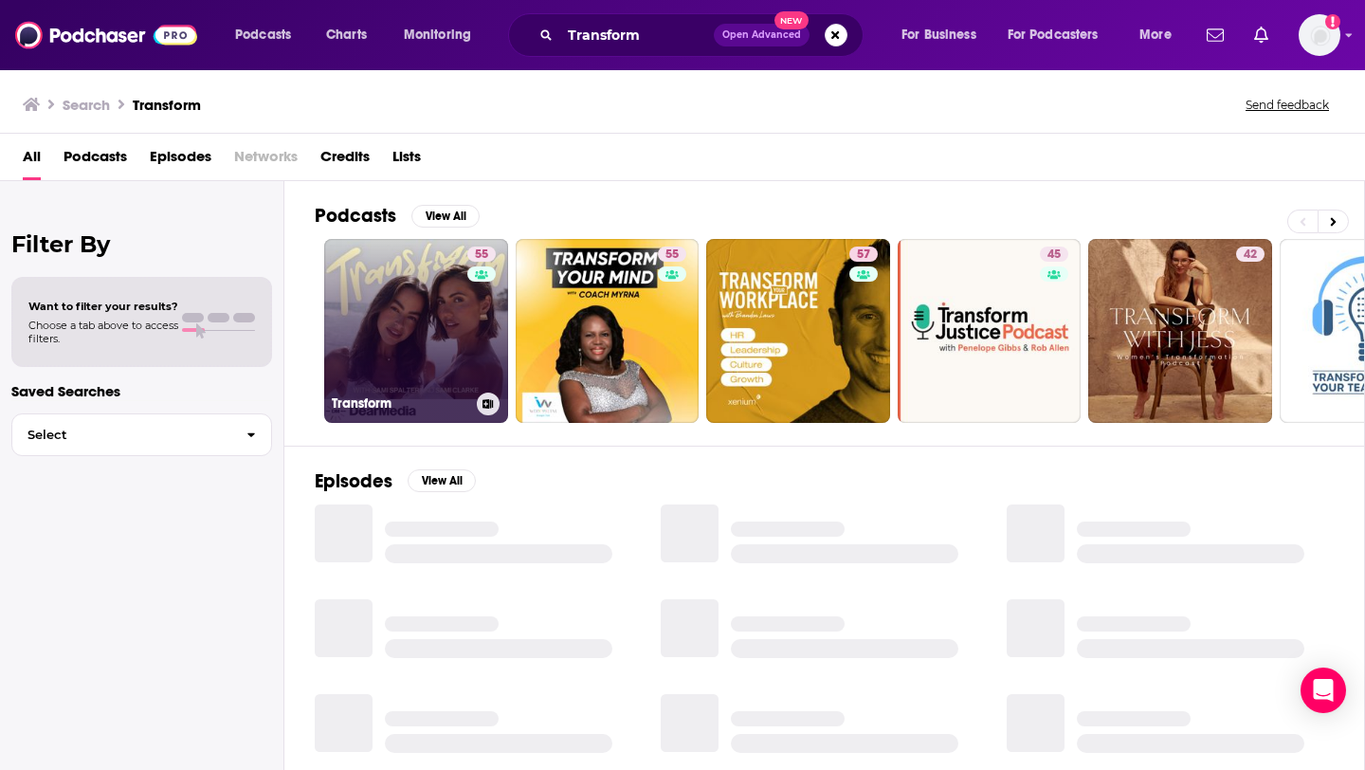
click at [441, 314] on link "55 Transform" at bounding box center [416, 331] width 184 height 184
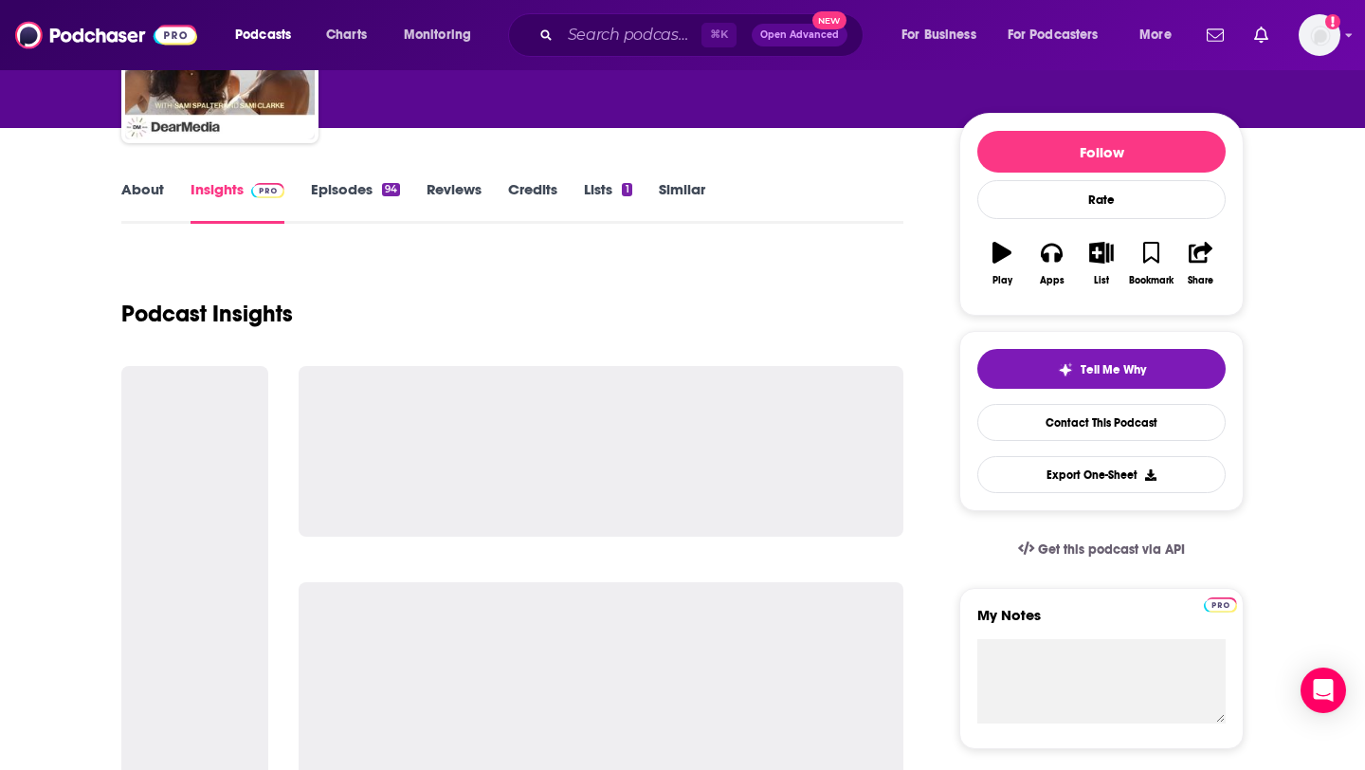
scroll to position [187, 0]
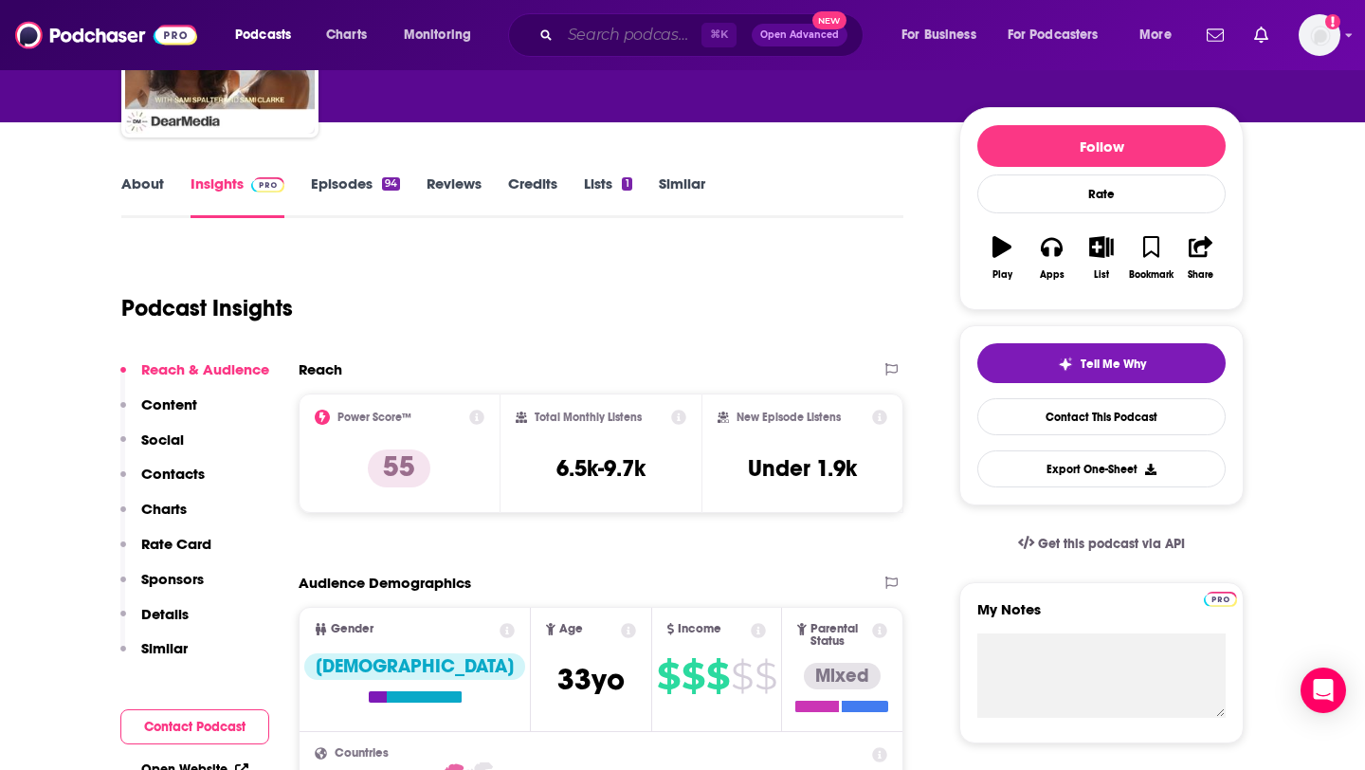
click at [571, 30] on input "Search podcasts, credits, & more..." at bounding box center [630, 35] width 141 height 30
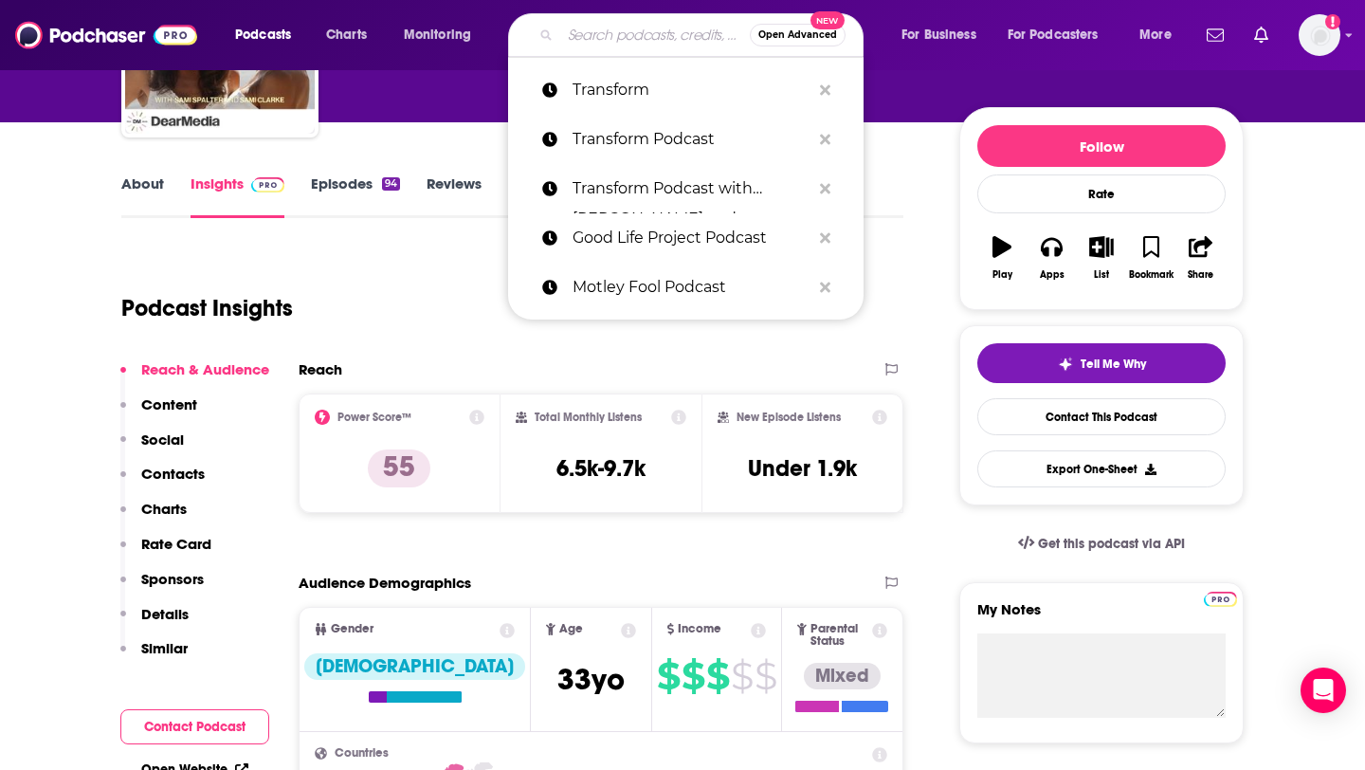
paste input "Good Life Project Podcast"
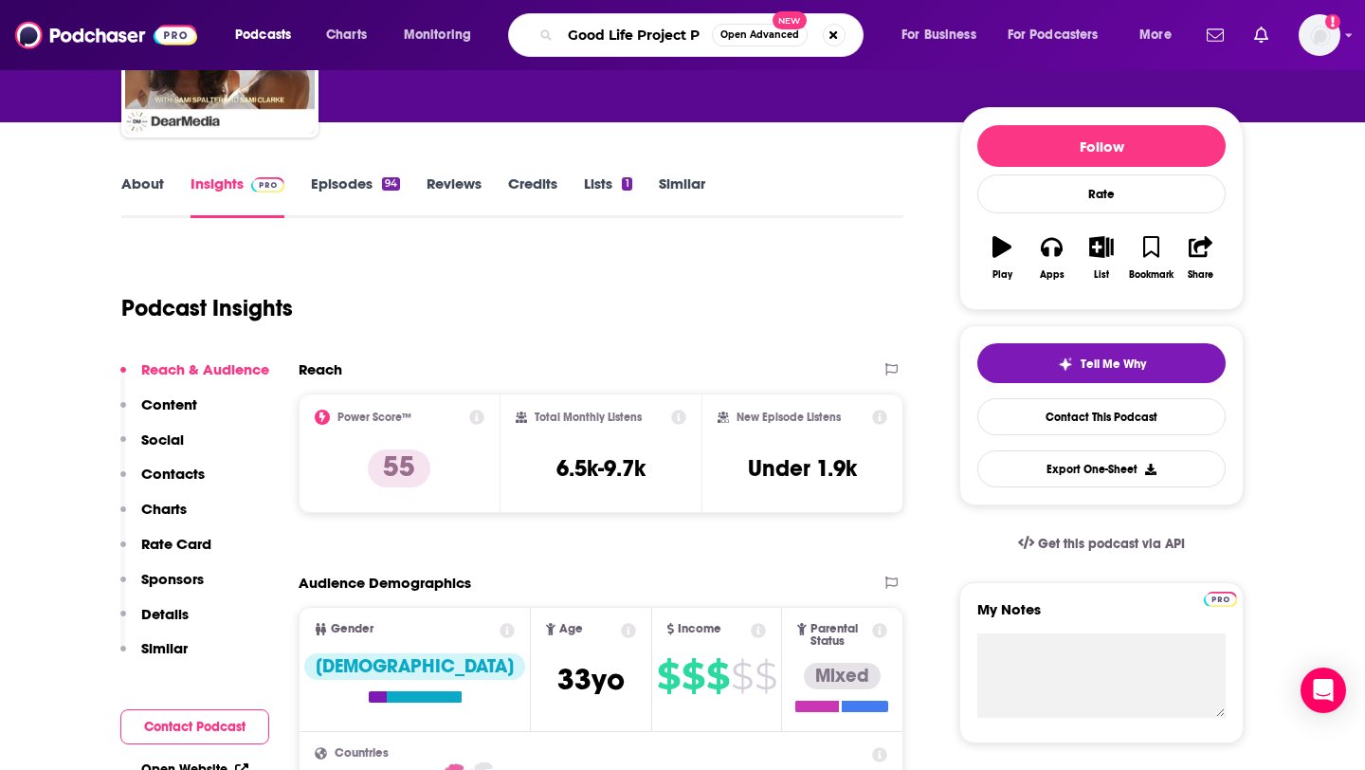
scroll to position [0, 0]
type input "Good Life Project"
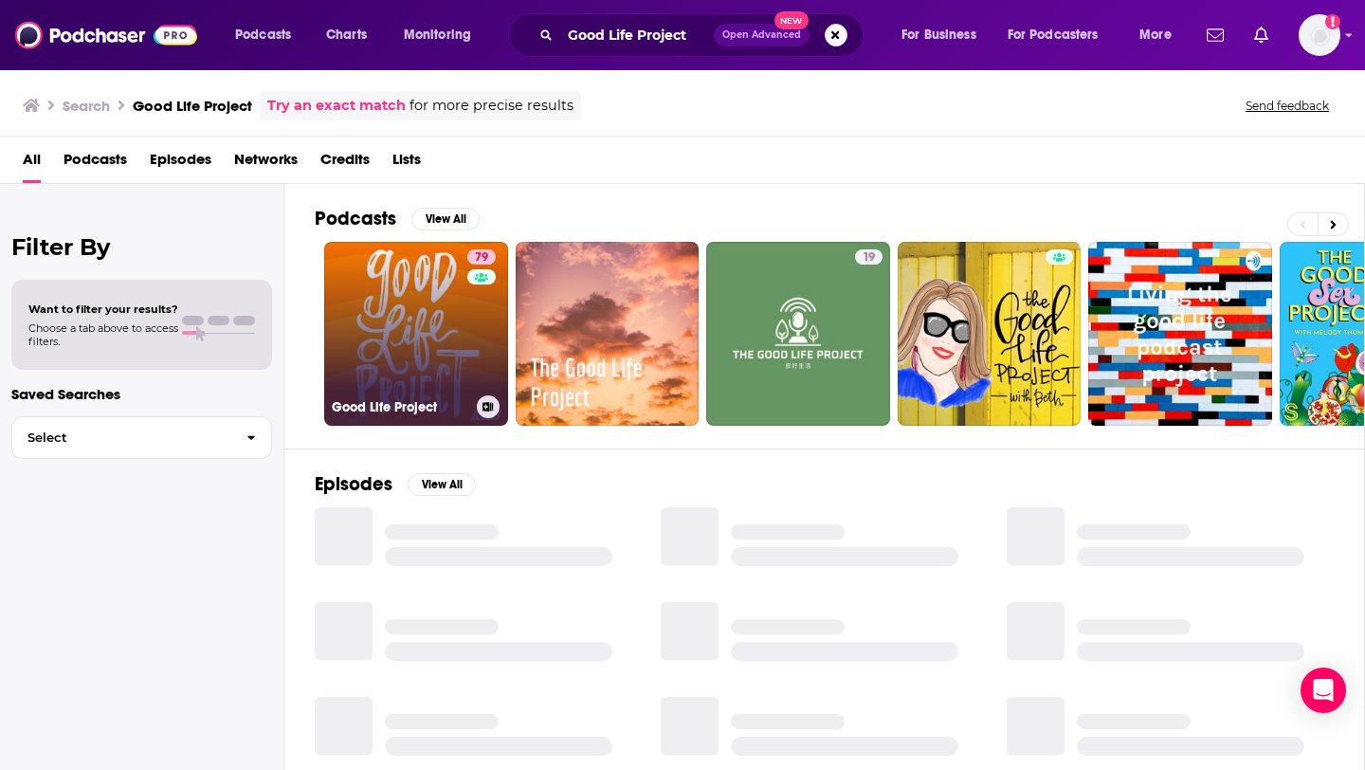
click at [410, 361] on link "79 Good Life Project" at bounding box center [416, 334] width 184 height 184
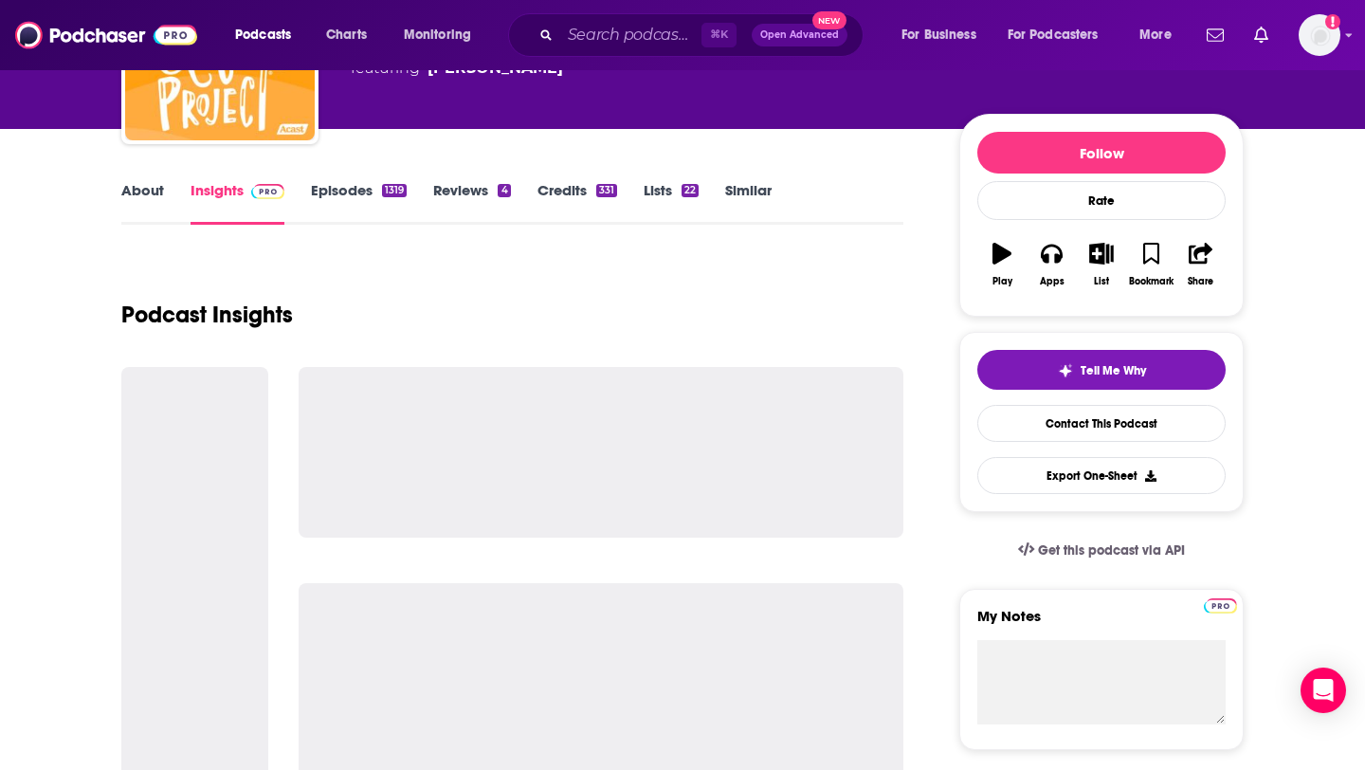
scroll to position [181, 0]
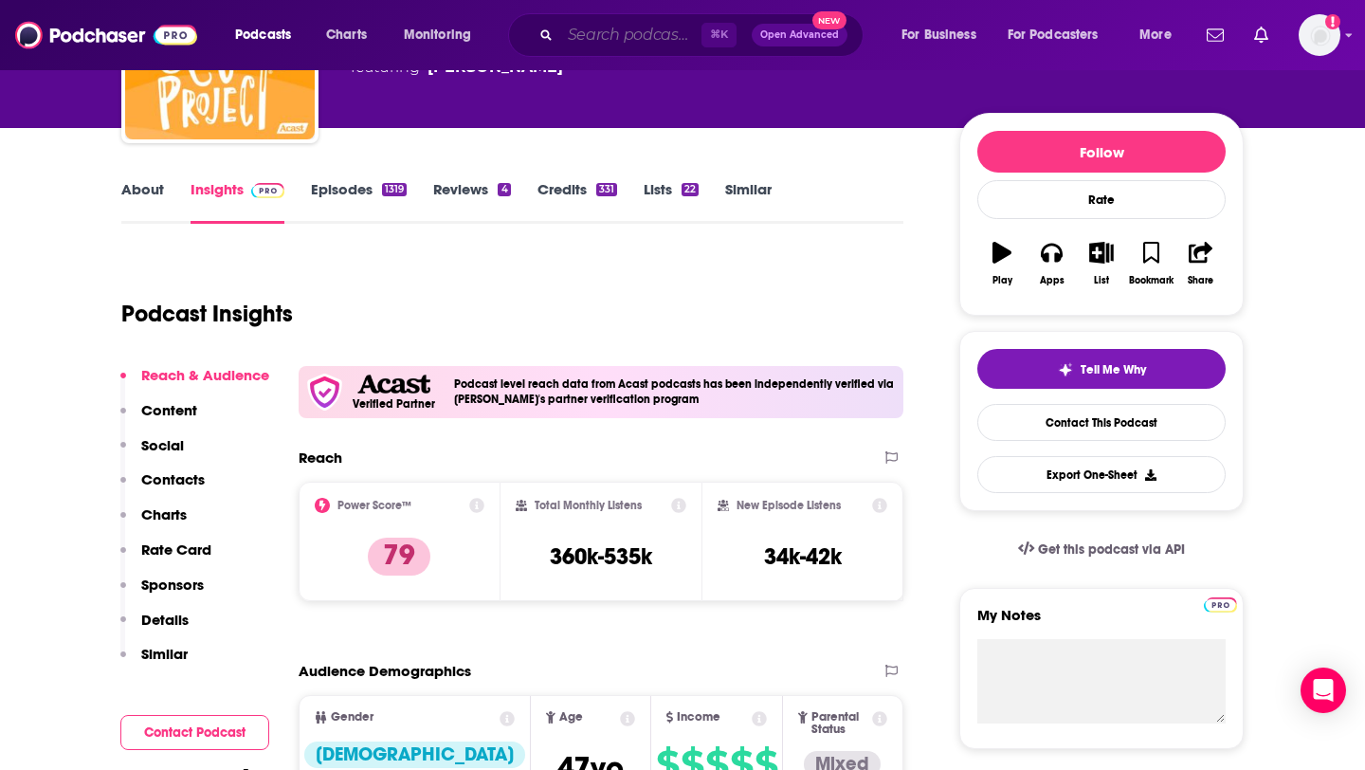
click at [588, 46] on input "Search podcasts, credits, & more..." at bounding box center [630, 35] width 141 height 30
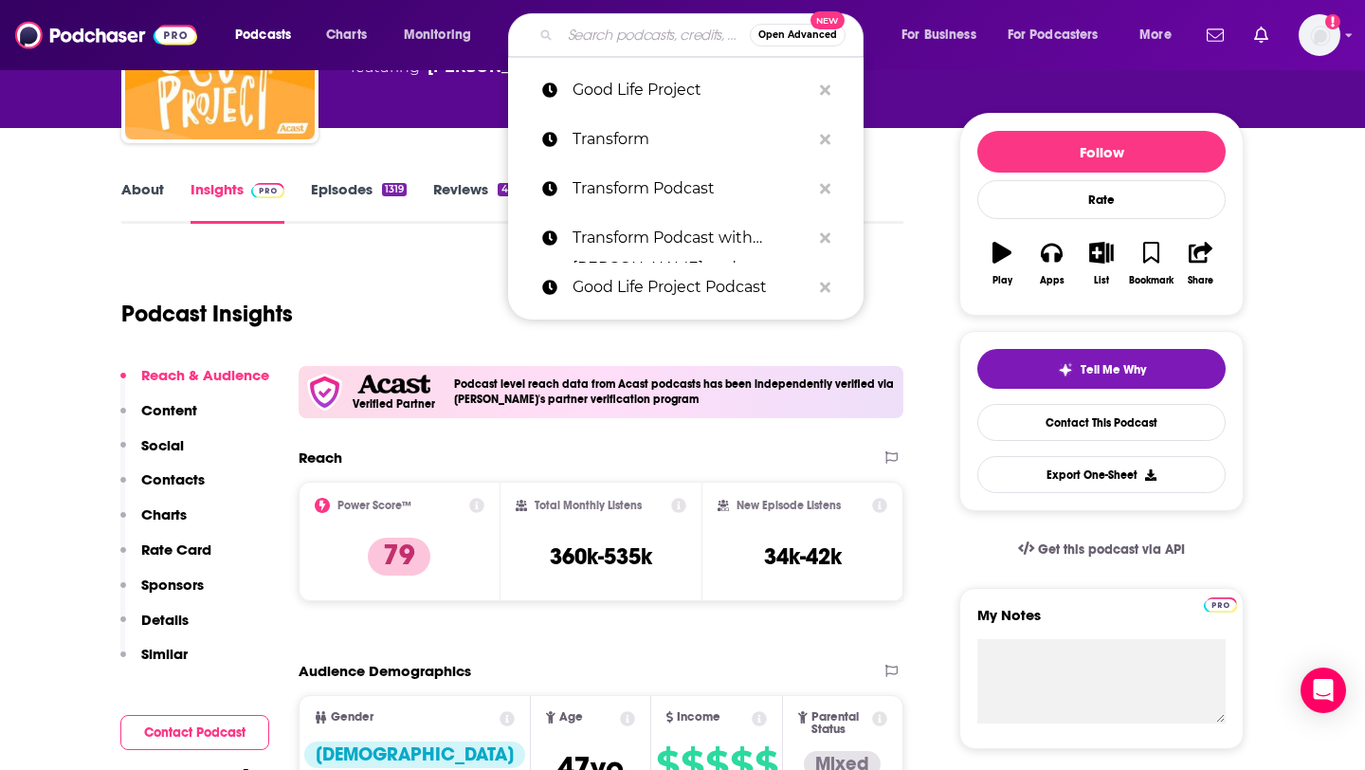
paste input "Pursuit of Wellness Podcast w. [PERSON_NAME]"
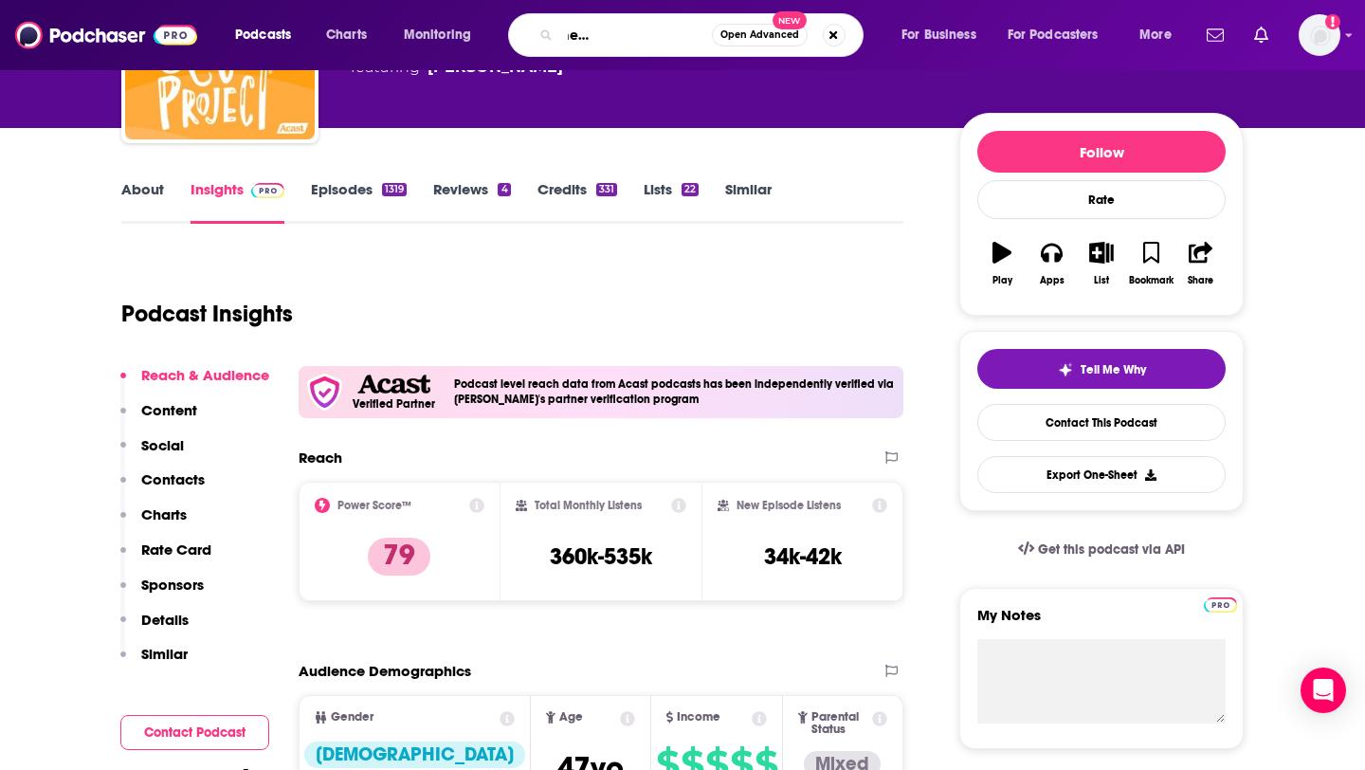
scroll to position [0, 106]
drag, startPoint x: 603, startPoint y: 38, endPoint x: 759, endPoint y: 40, distance: 156.4
click at [759, 40] on div "Pursuit of Wellness Podcast w. [PERSON_NAME] Open Advanced New" at bounding box center [686, 35] width 356 height 44
type input "Pursuit of Wellness"
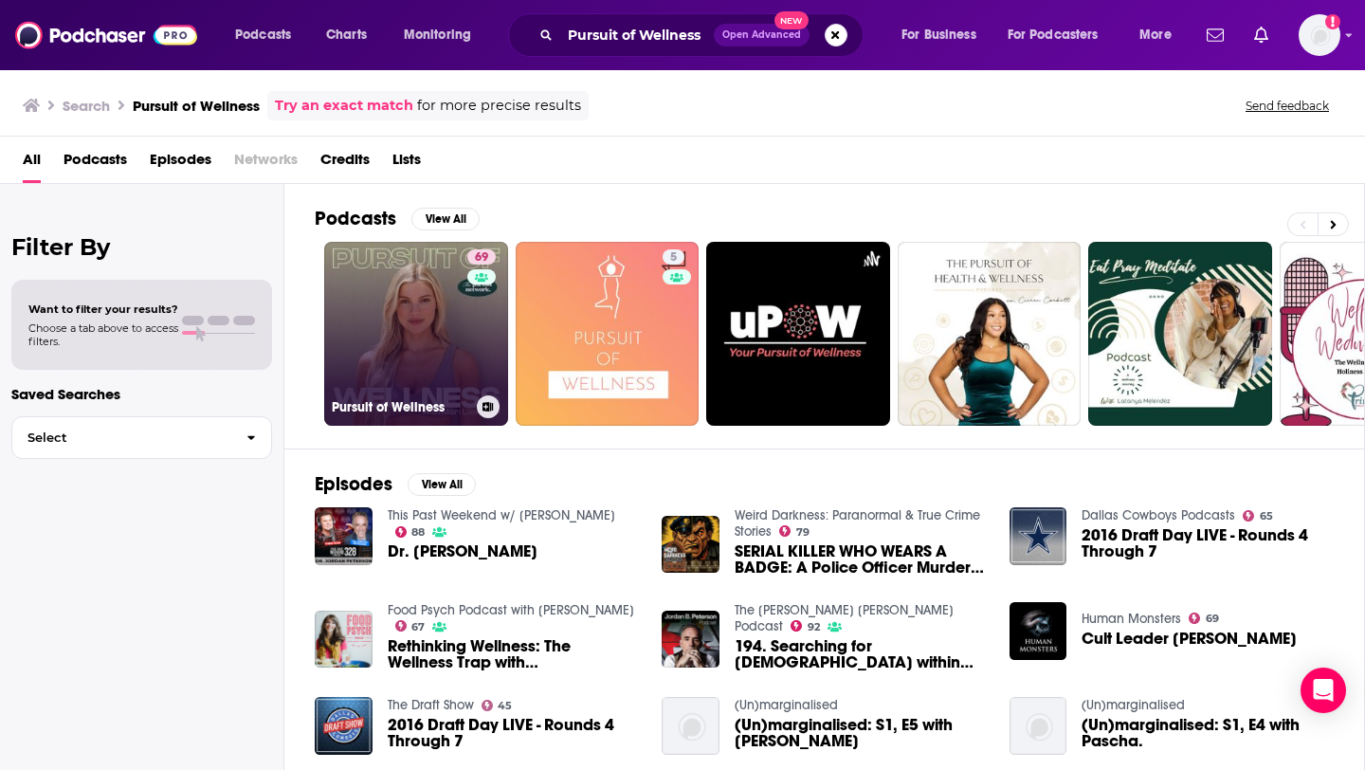
click at [442, 354] on link "69 Pursuit of Wellness" at bounding box center [416, 334] width 184 height 184
